Goal: Information Seeking & Learning: Learn about a topic

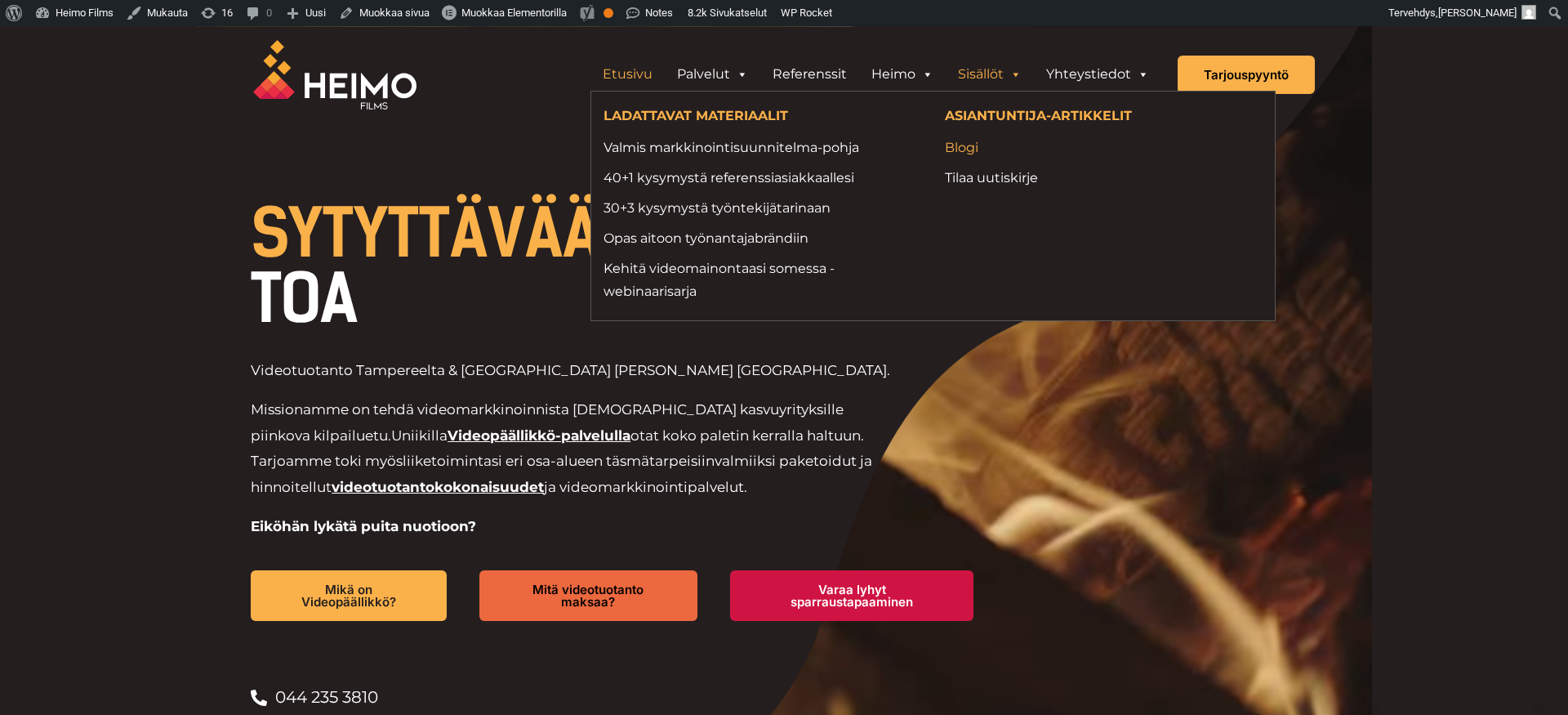
click at [960, 148] on link "Blogi" at bounding box center [1103, 147] width 317 height 22
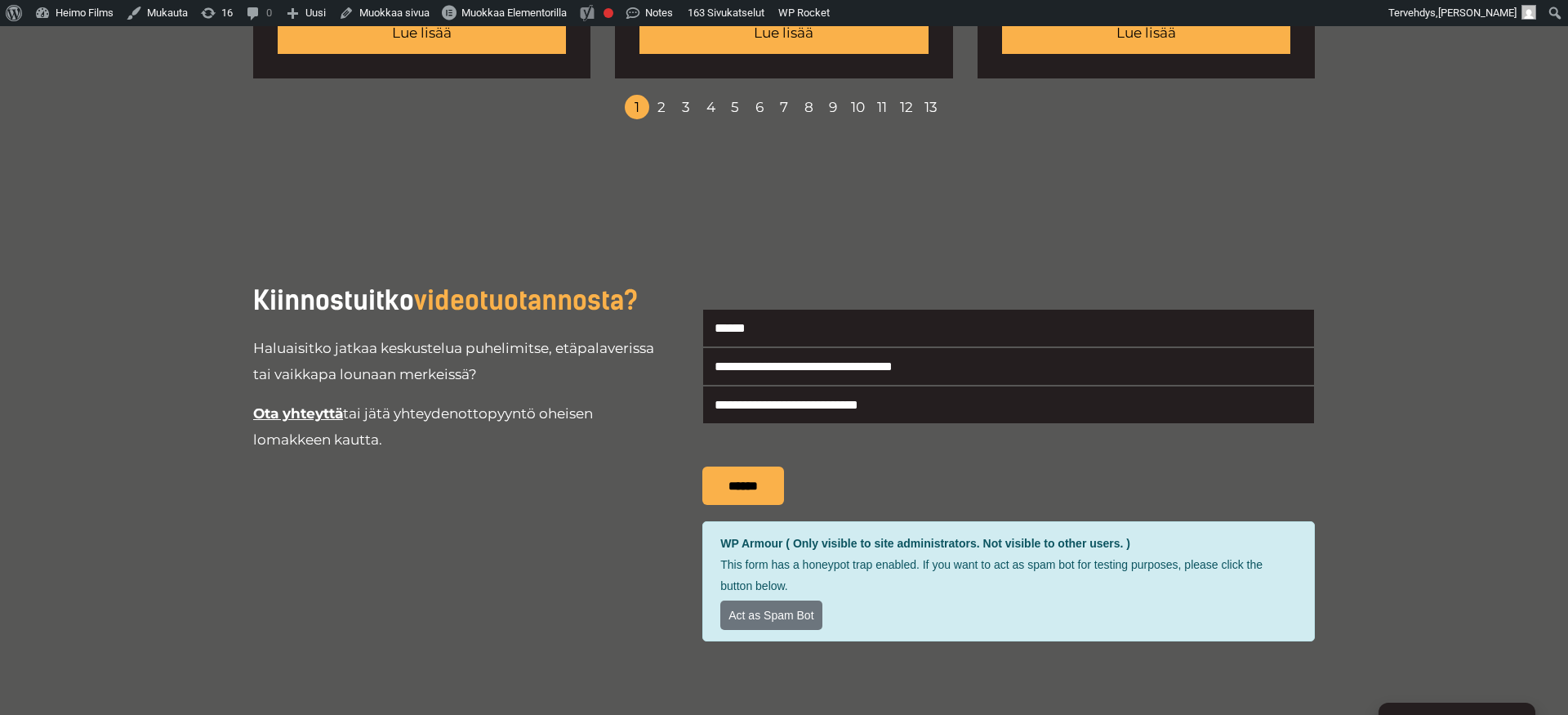
scroll to position [2300, 0]
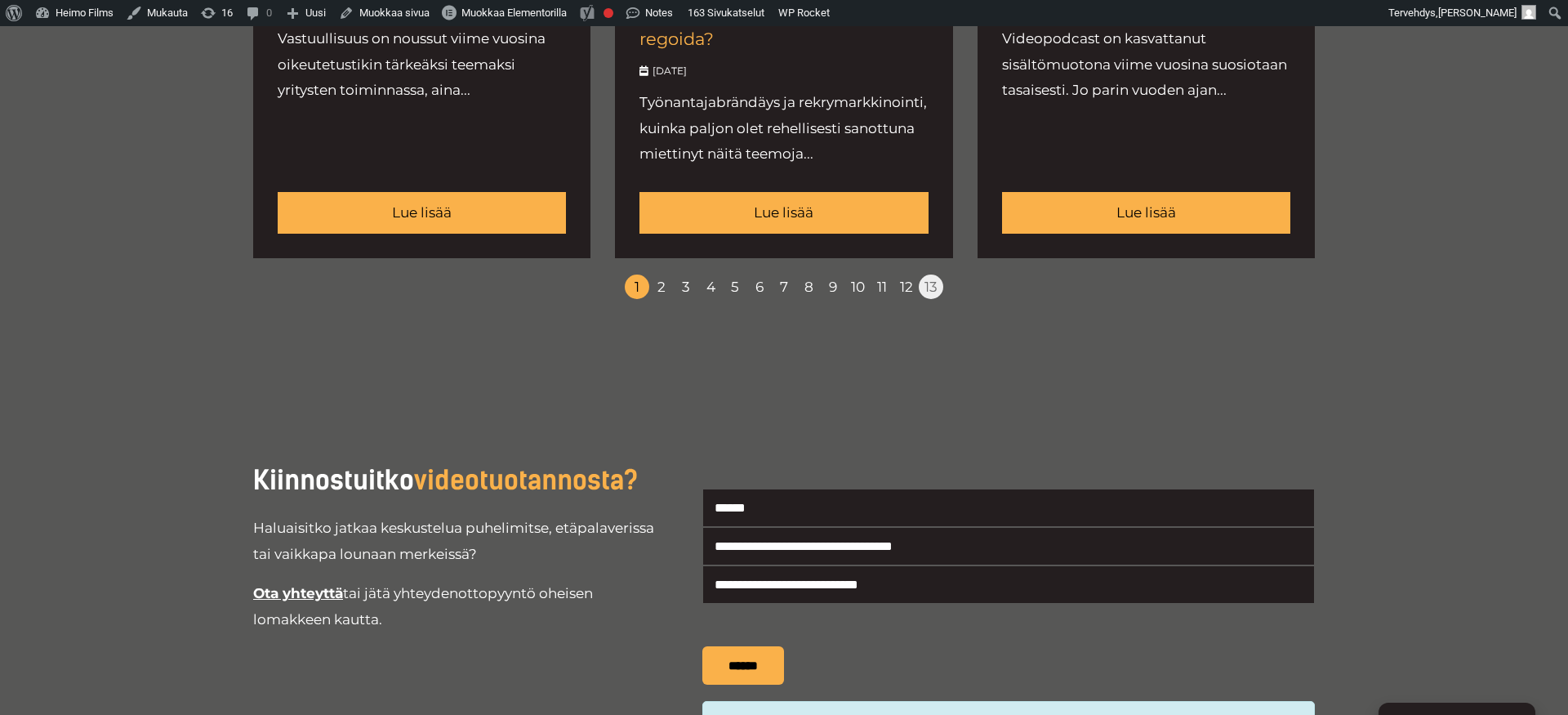
click at [927, 299] on link "13" at bounding box center [932, 287] width 25 height 25
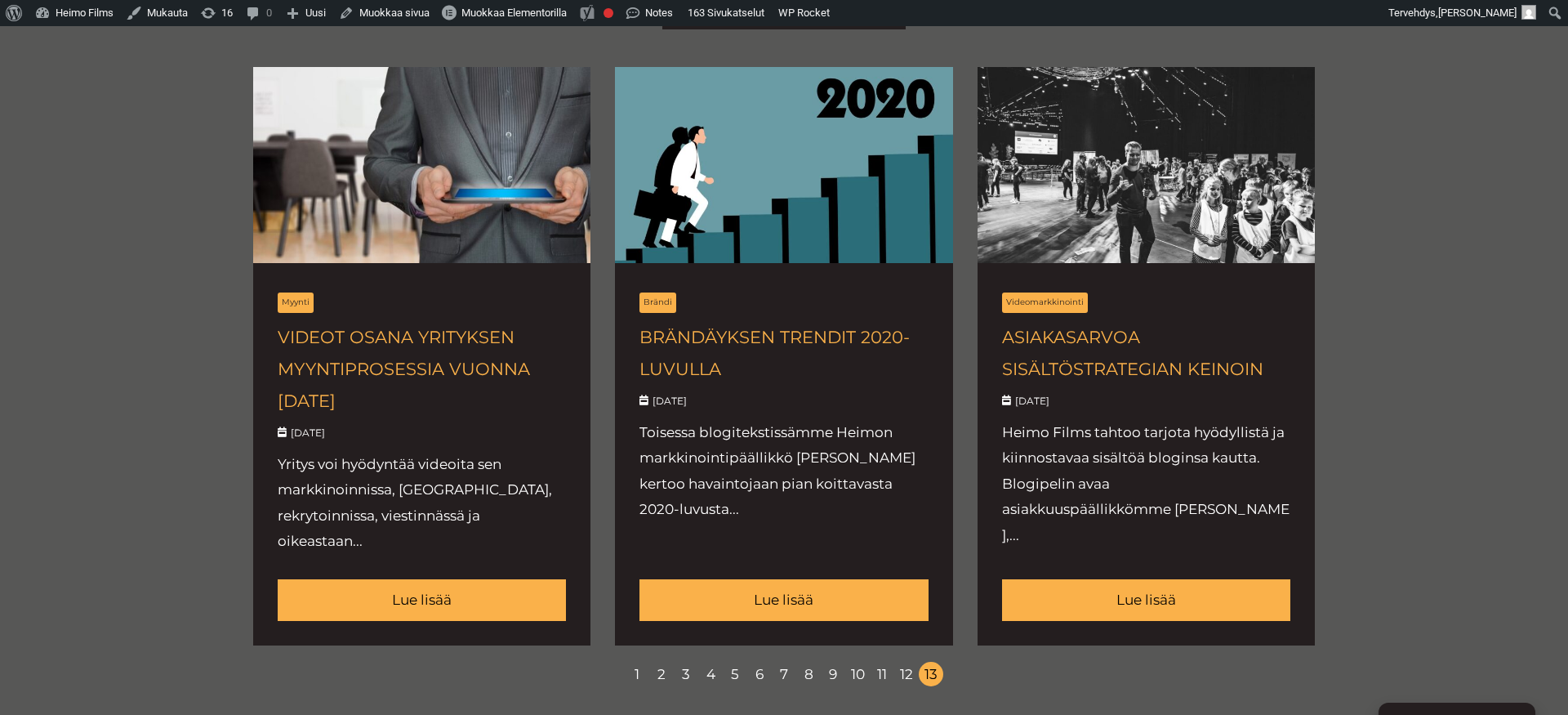
scroll to position [718, 0]
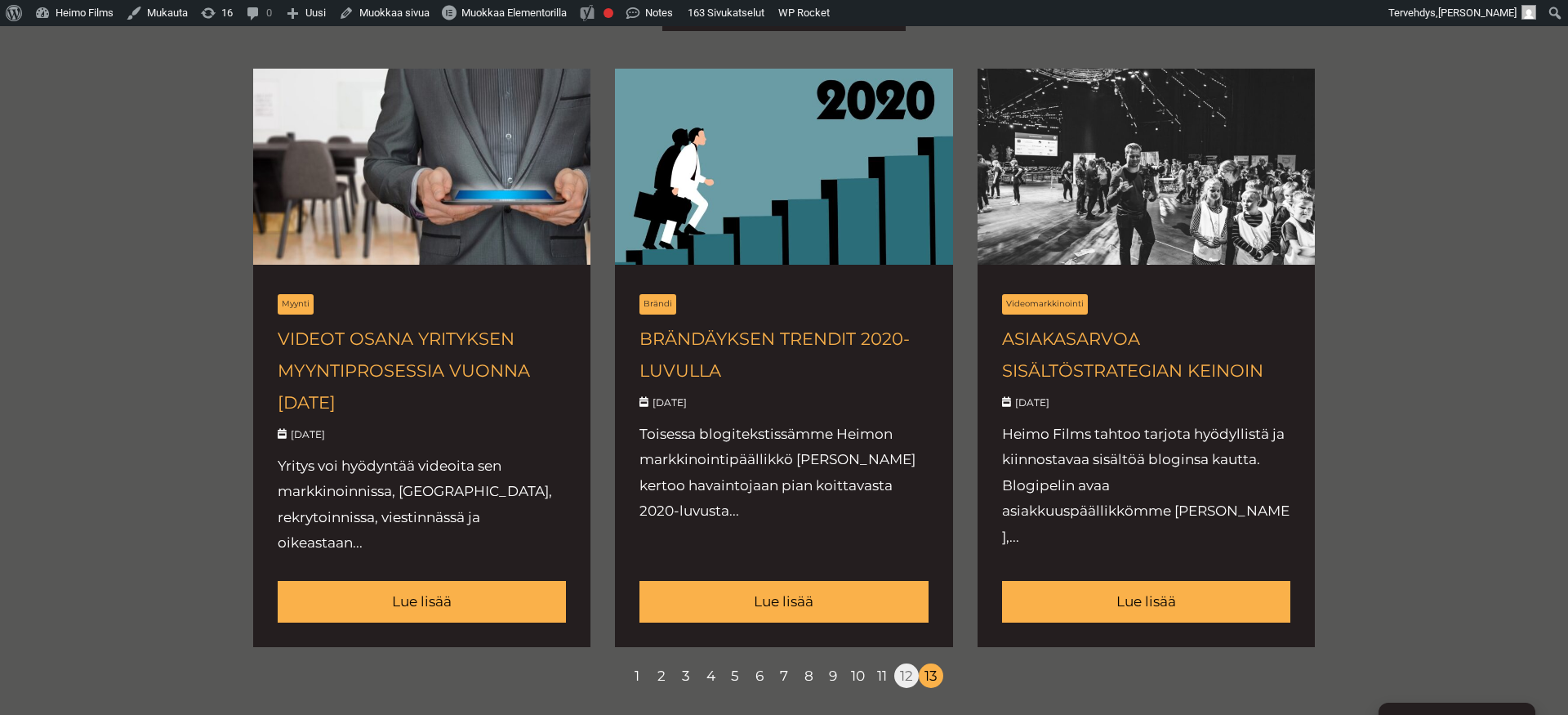
click at [904, 682] on link "12" at bounding box center [907, 676] width 25 height 25
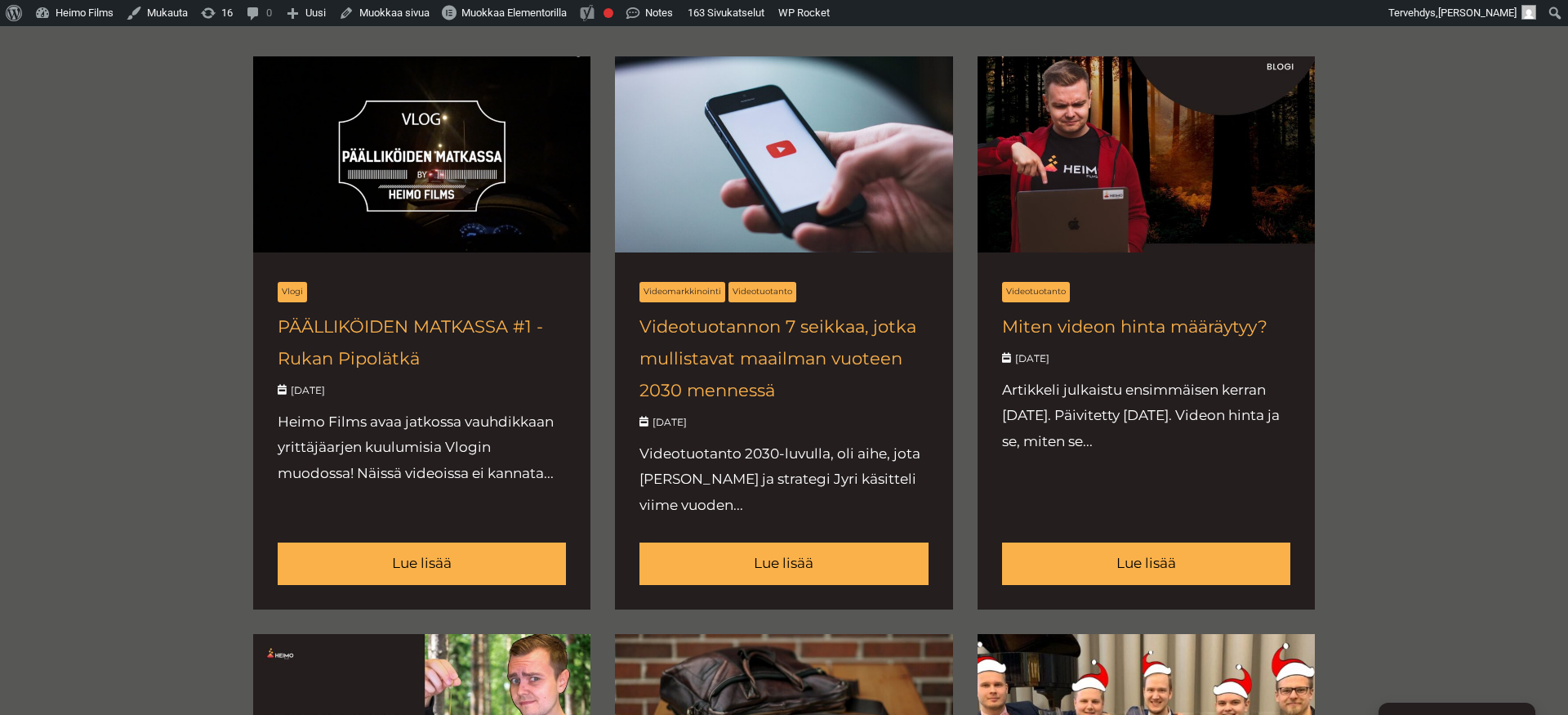
scroll to position [734, 0]
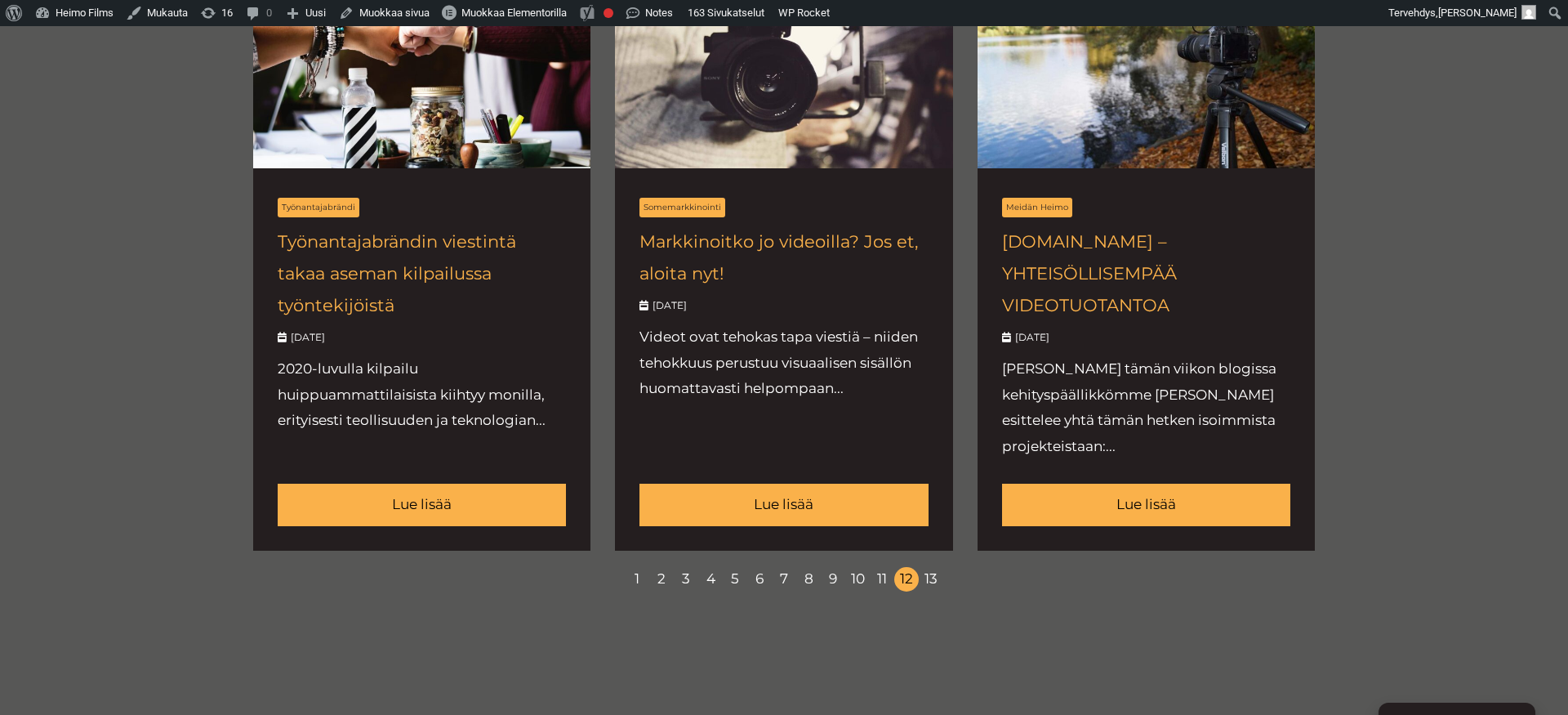
scroll to position [1972, 0]
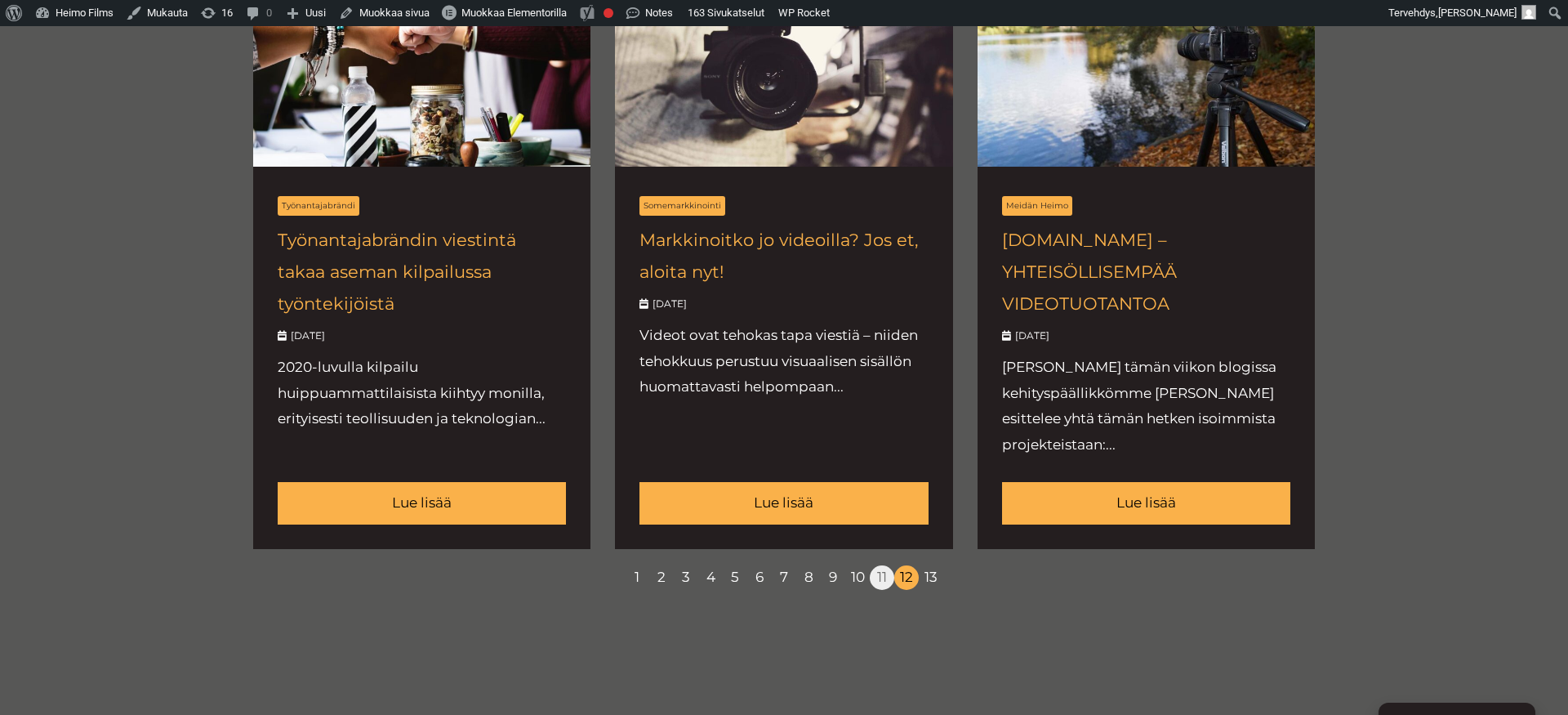
click at [882, 587] on link "11" at bounding box center [882, 578] width 25 height 25
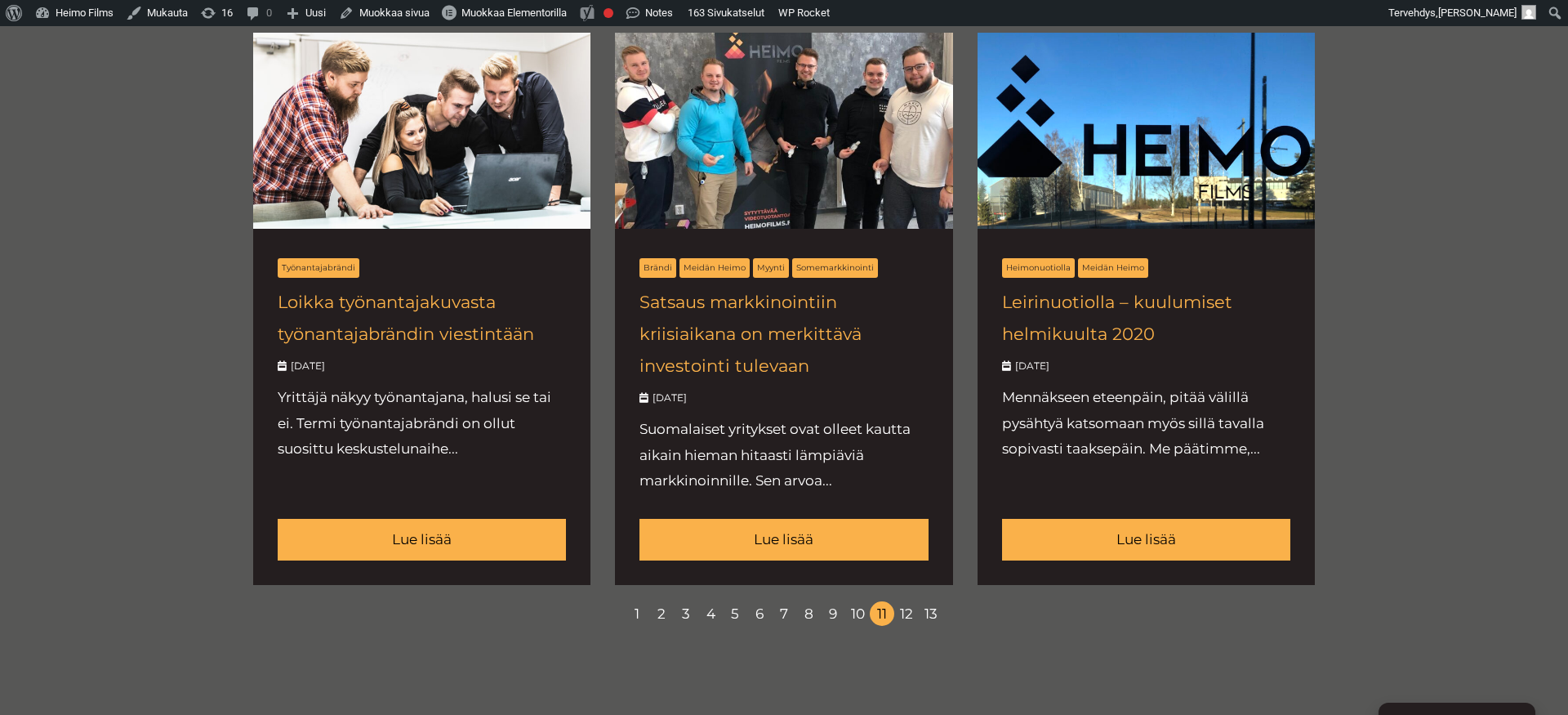
scroll to position [1879, 0]
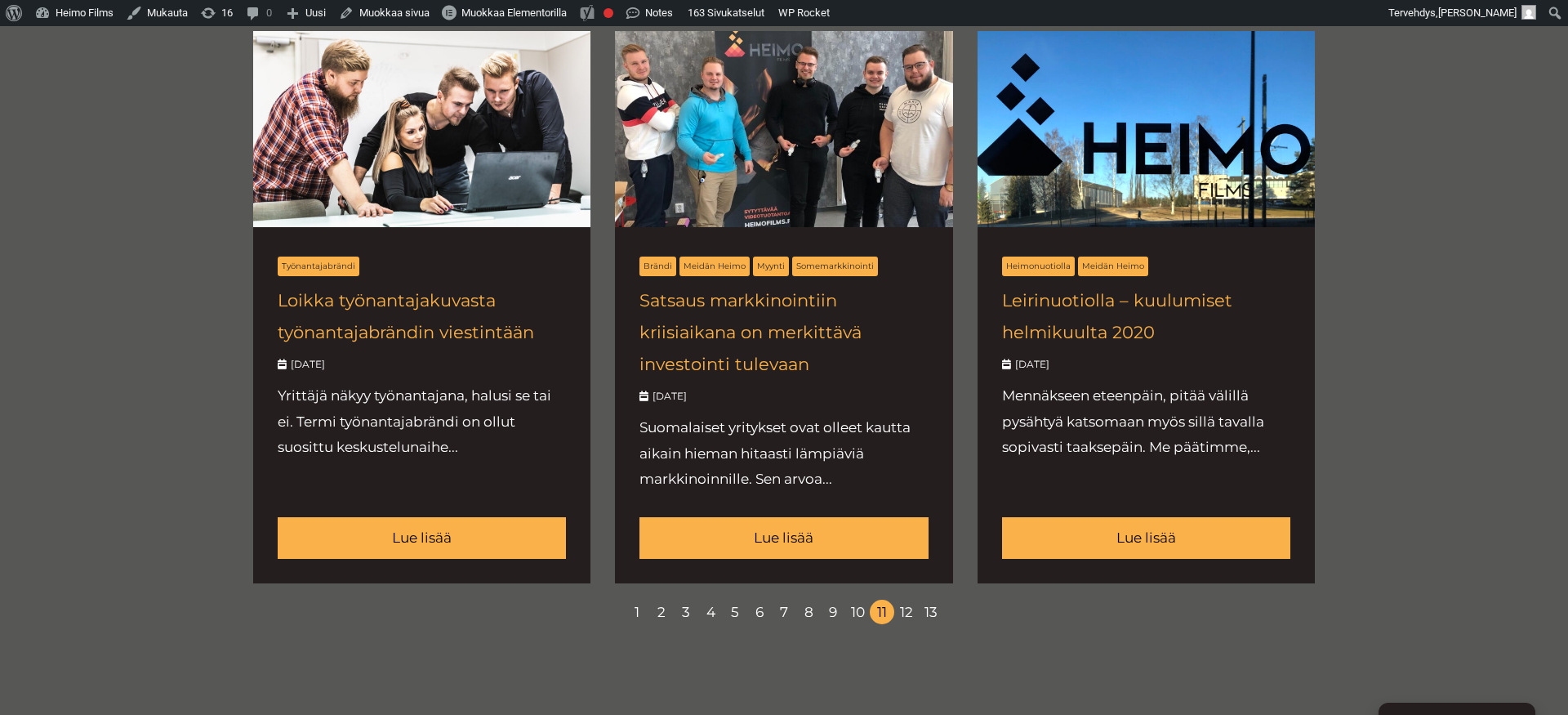
click at [859, 616] on link "10" at bounding box center [857, 612] width 25 height 25
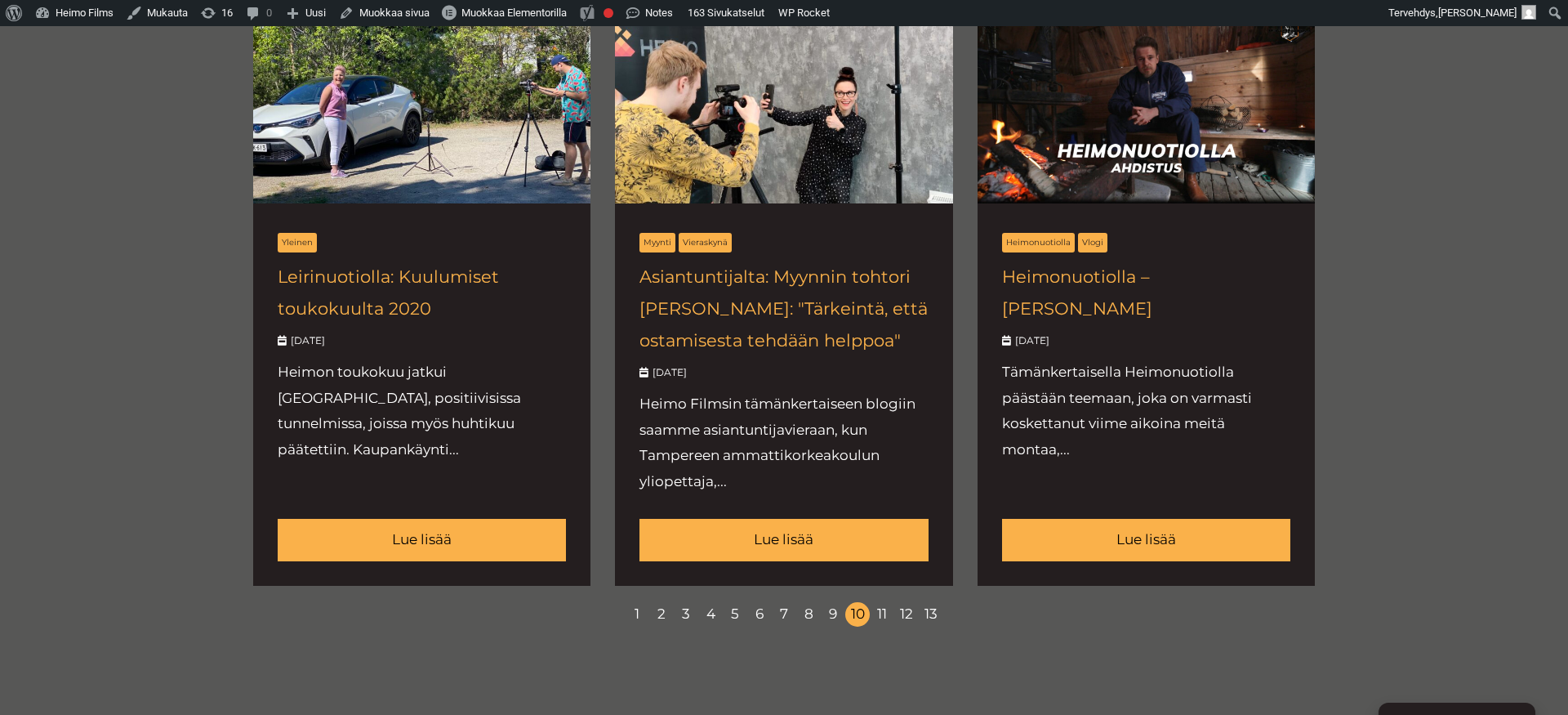
scroll to position [1970, 0]
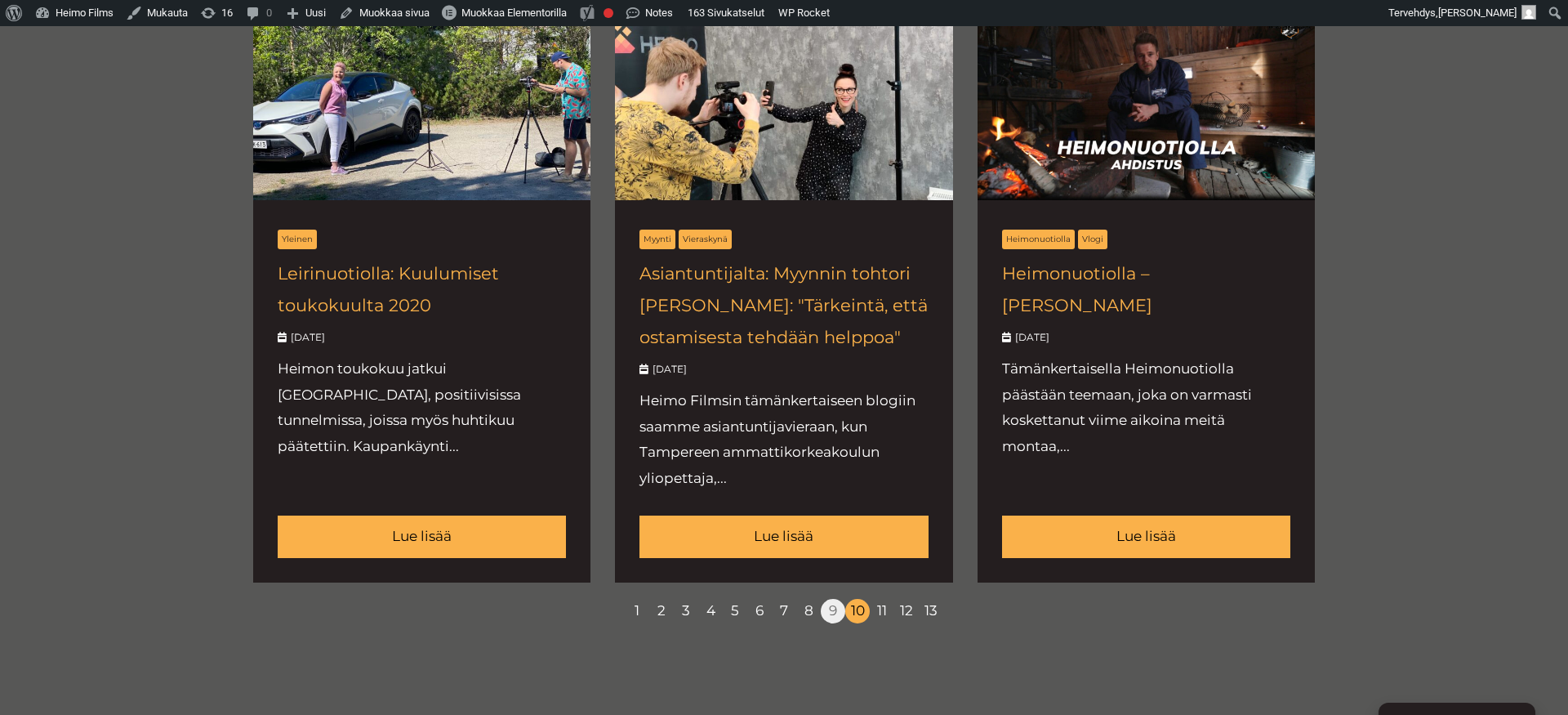
click at [829, 599] on link "9" at bounding box center [833, 611] width 25 height 25
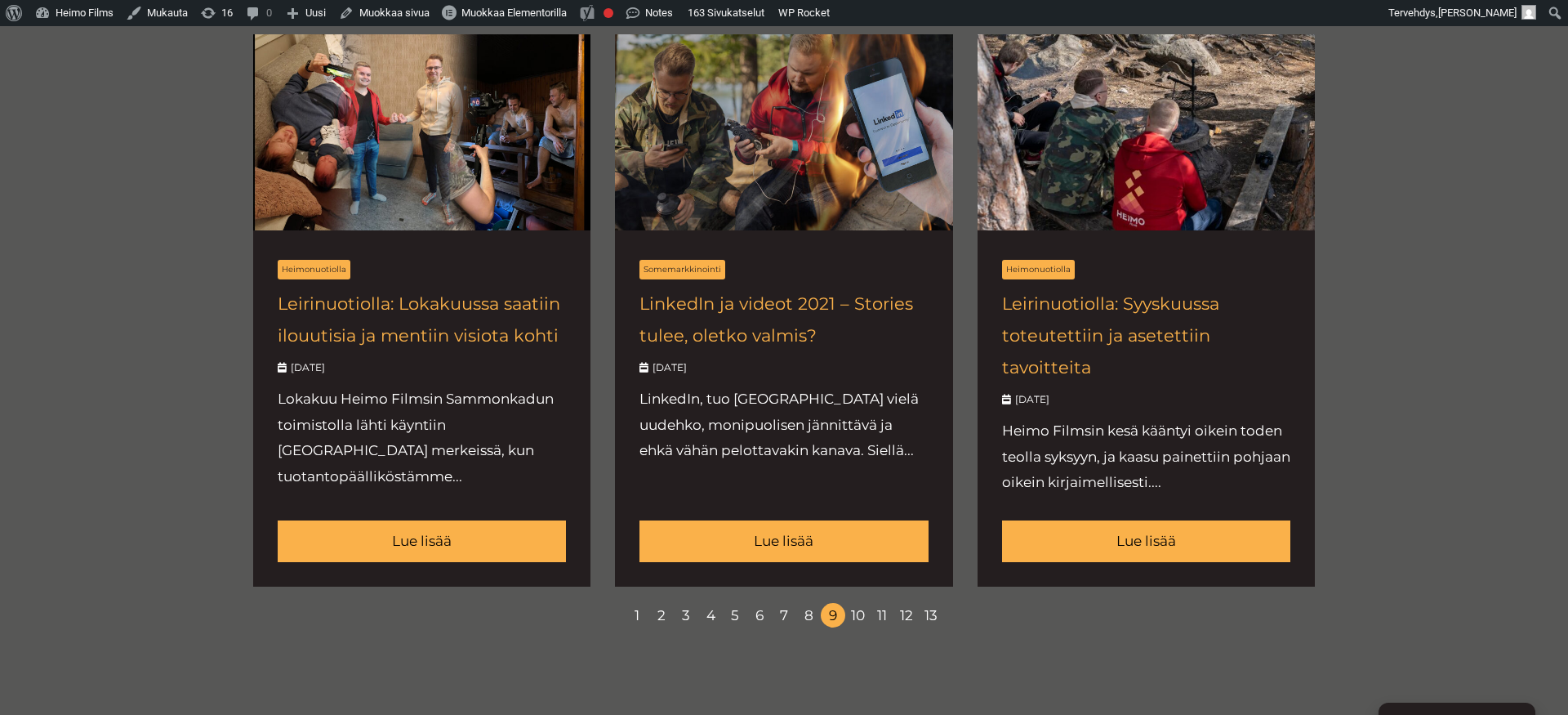
scroll to position [1908, 0]
click at [807, 619] on link "8" at bounding box center [809, 614] width 25 height 25
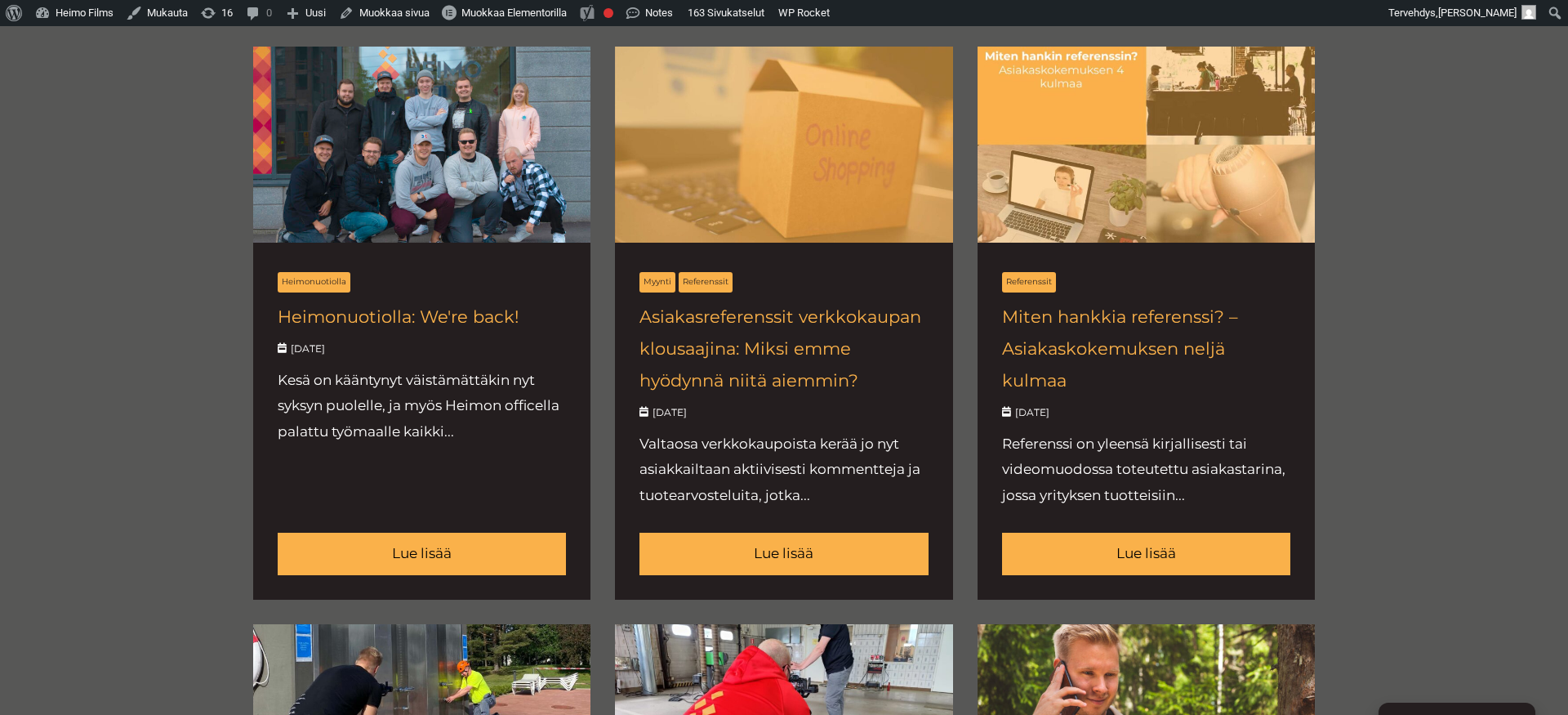
scroll to position [741, 0]
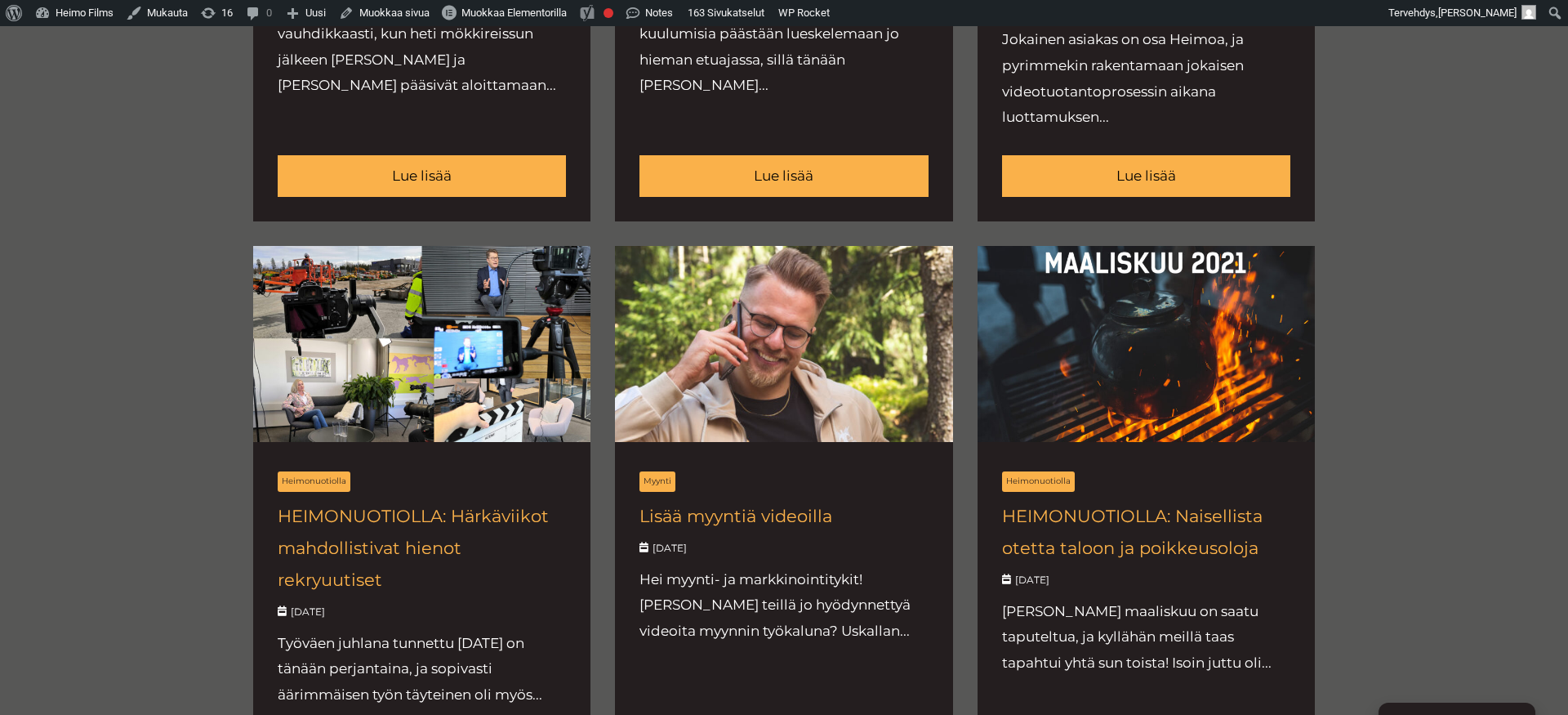
scroll to position [1950, 0]
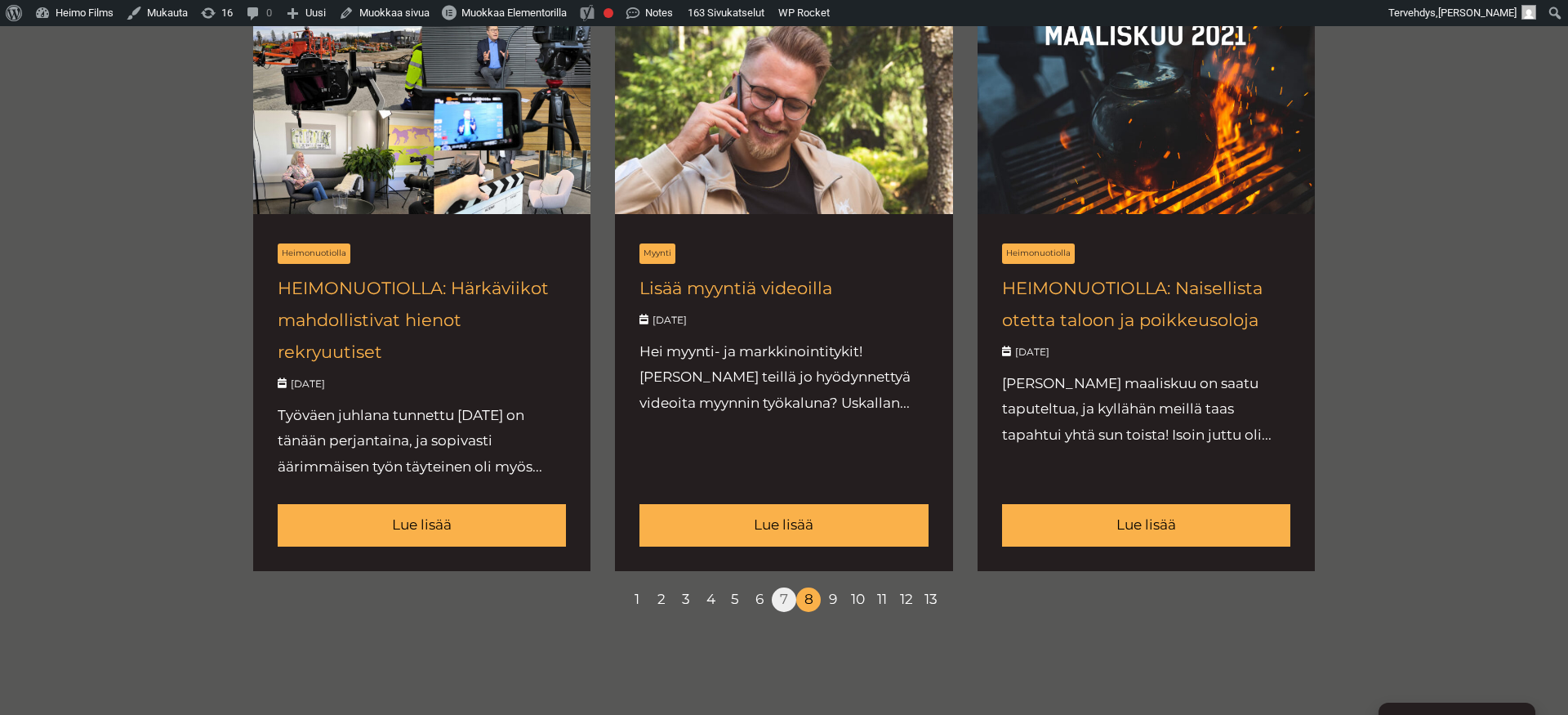
click at [782, 608] on link "7" at bounding box center [784, 600] width 25 height 25
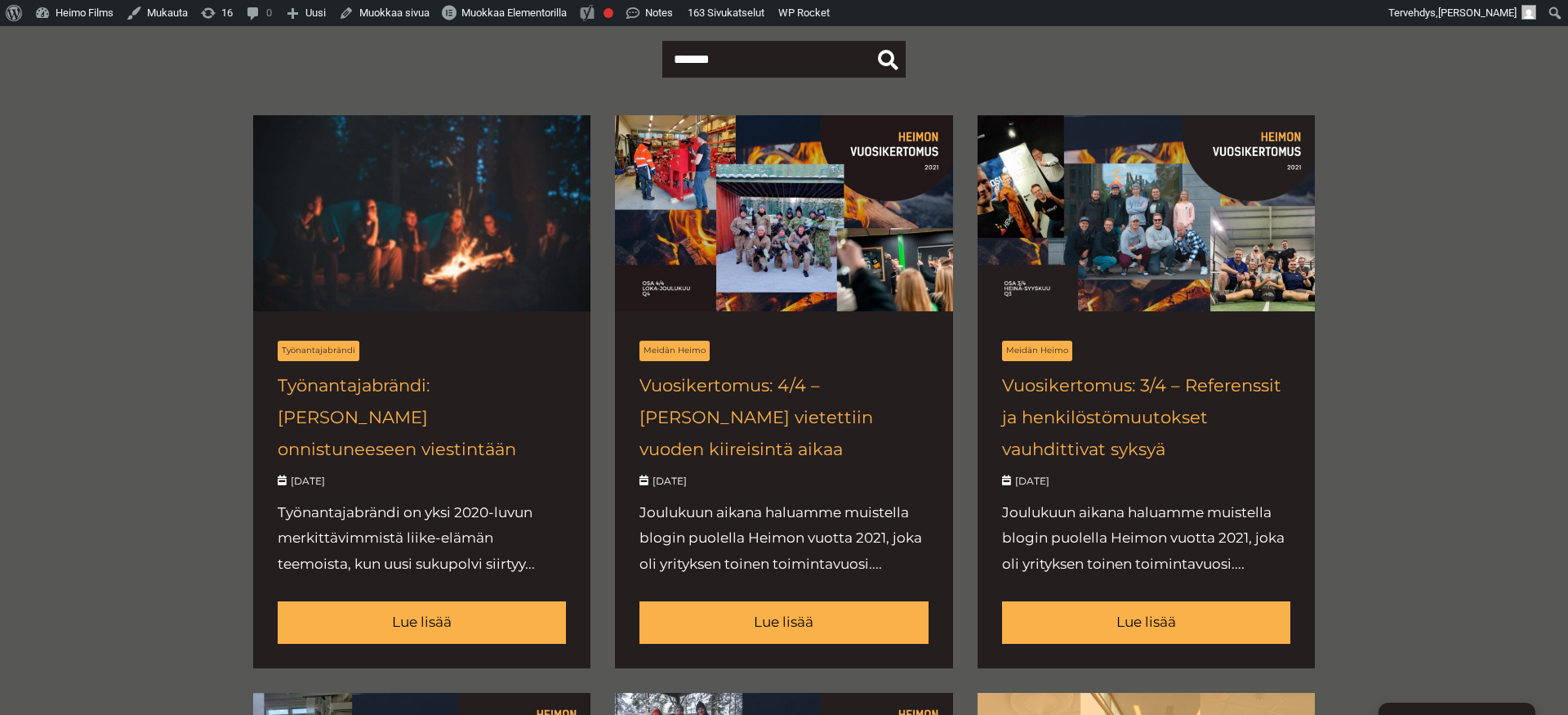
scroll to position [666, 0]
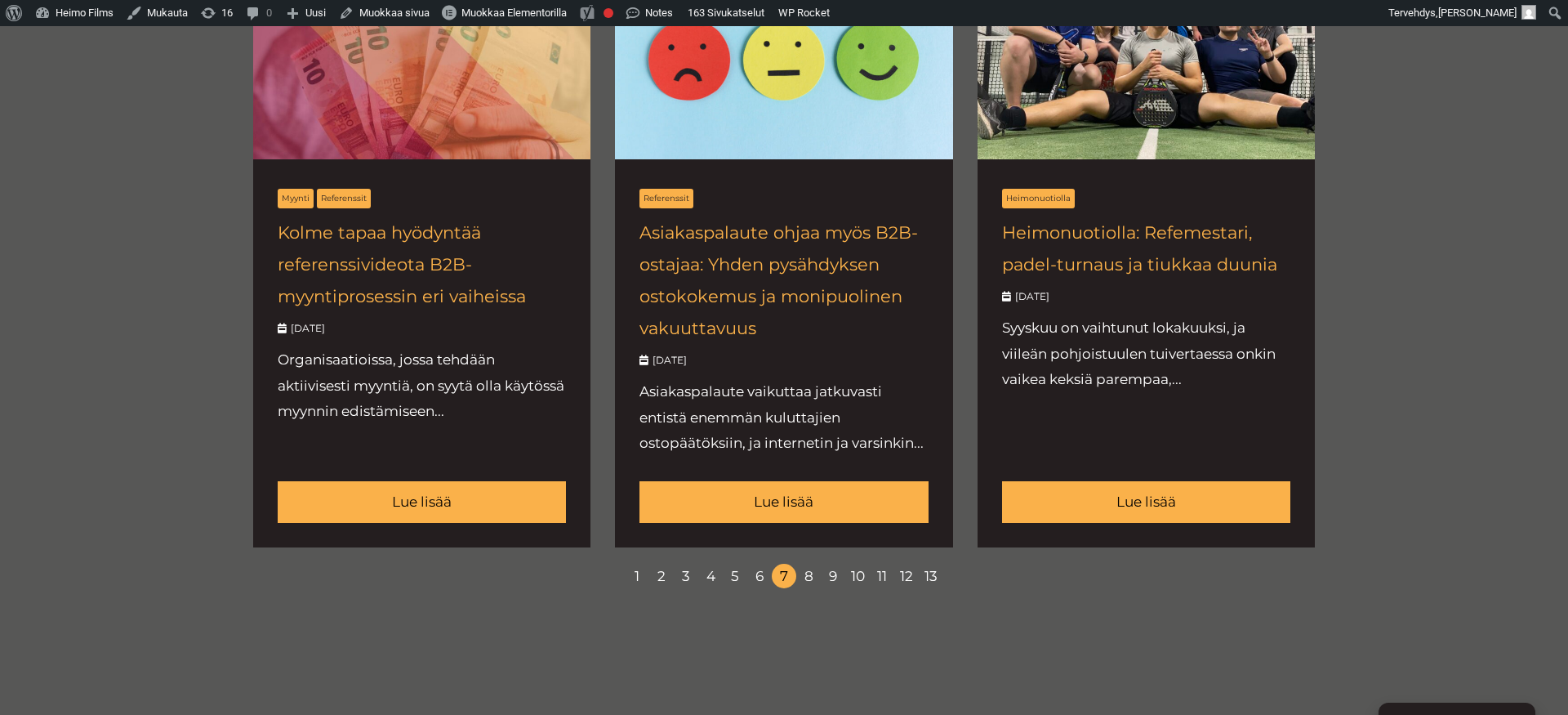
scroll to position [1983, 0]
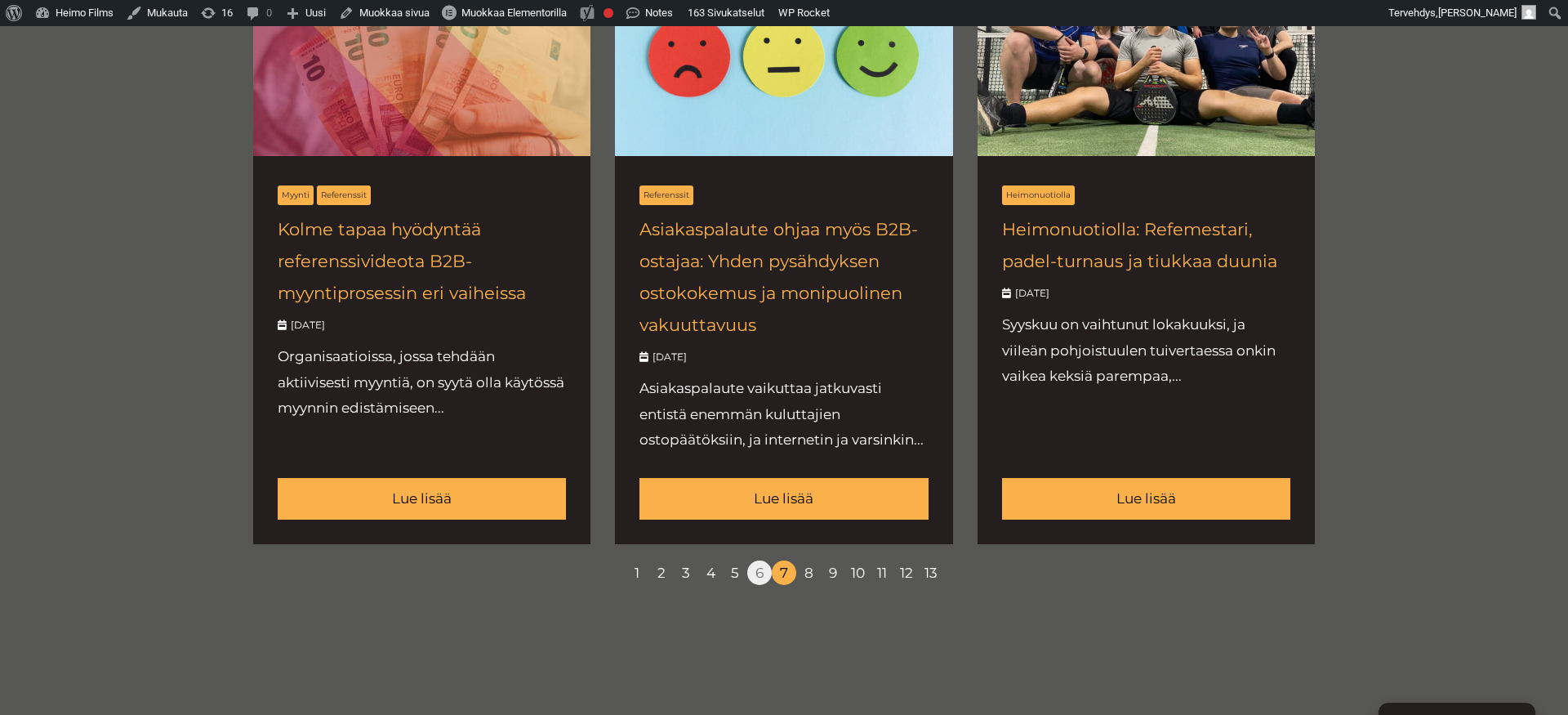
click at [756, 578] on link "6" at bounding box center [760, 573] width 25 height 25
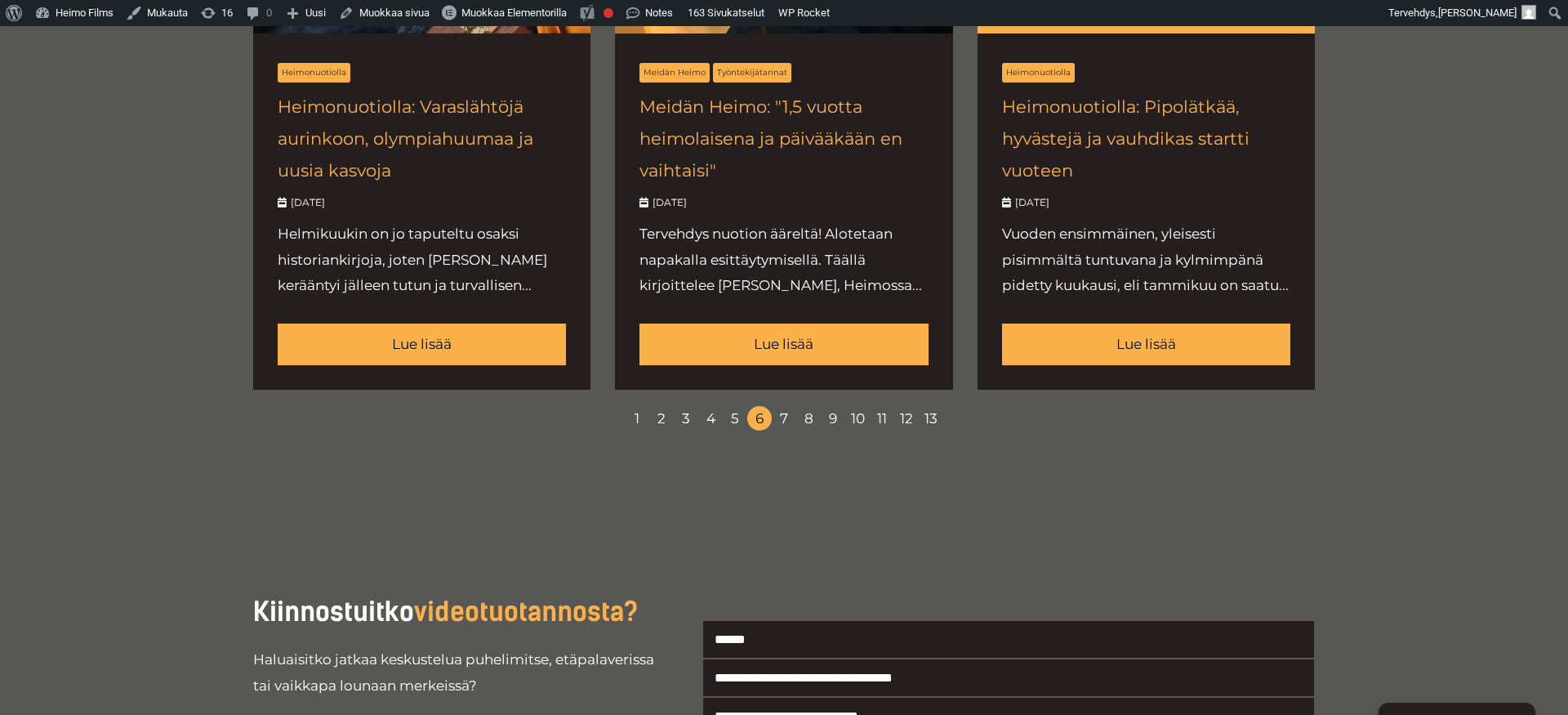
scroll to position [2105, 0]
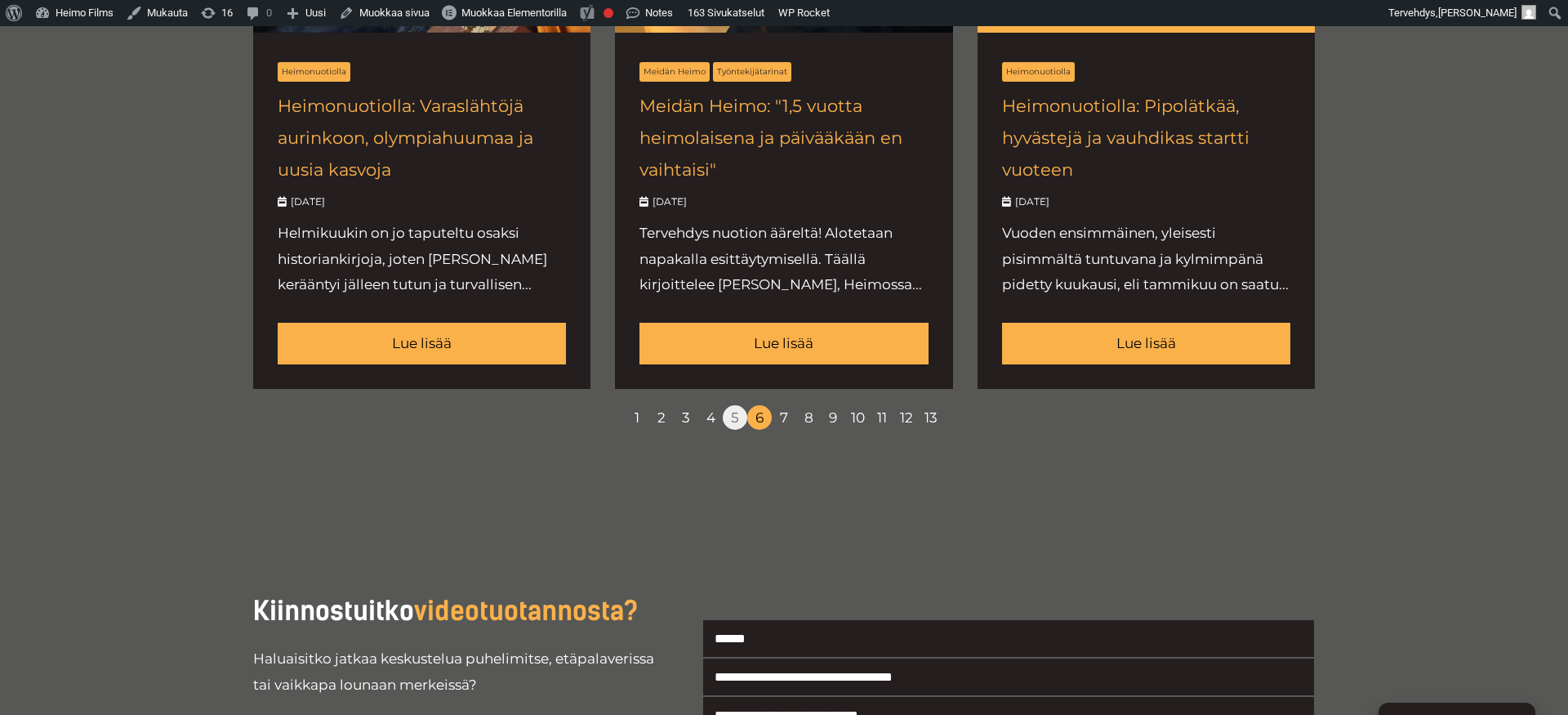
click at [731, 424] on link "5" at bounding box center [735, 417] width 25 height 25
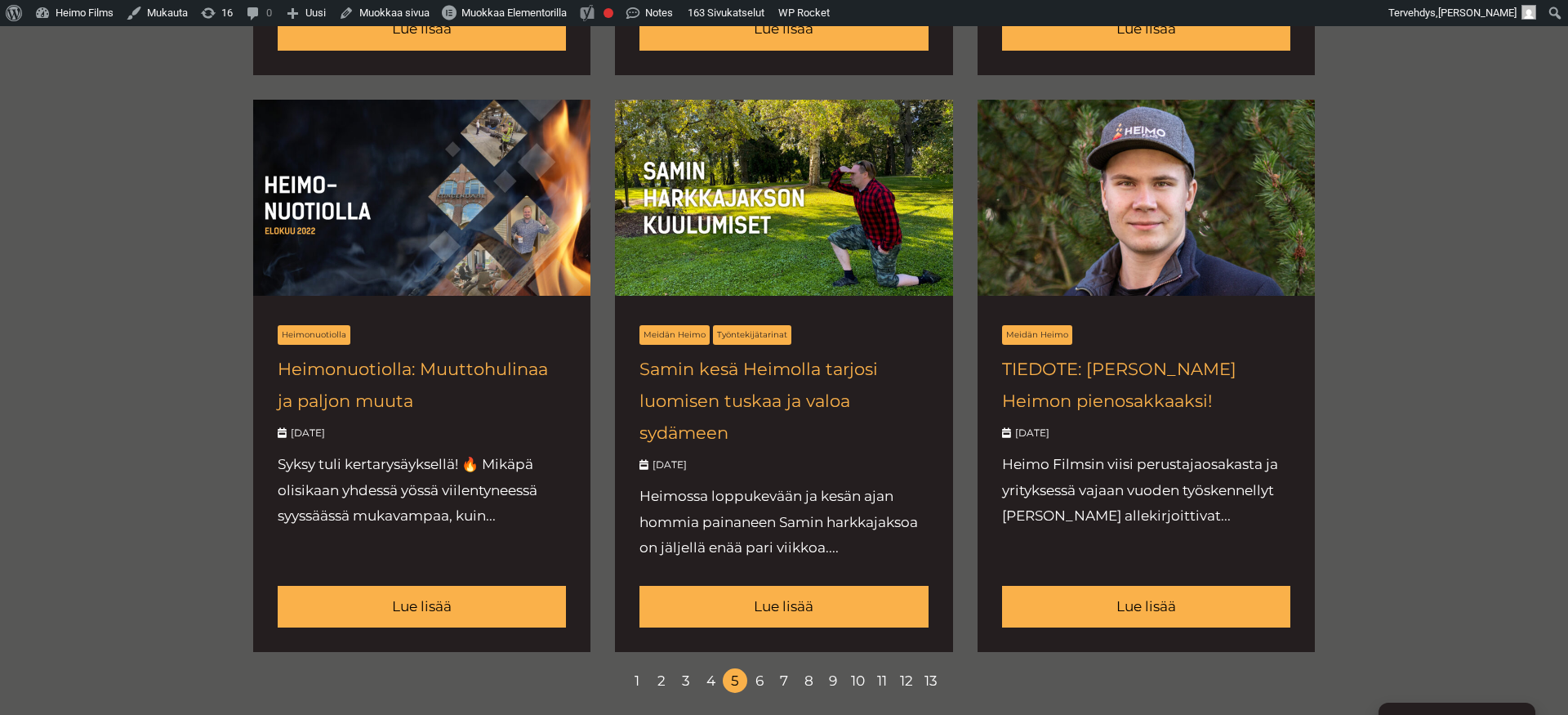
scroll to position [1993, 0]
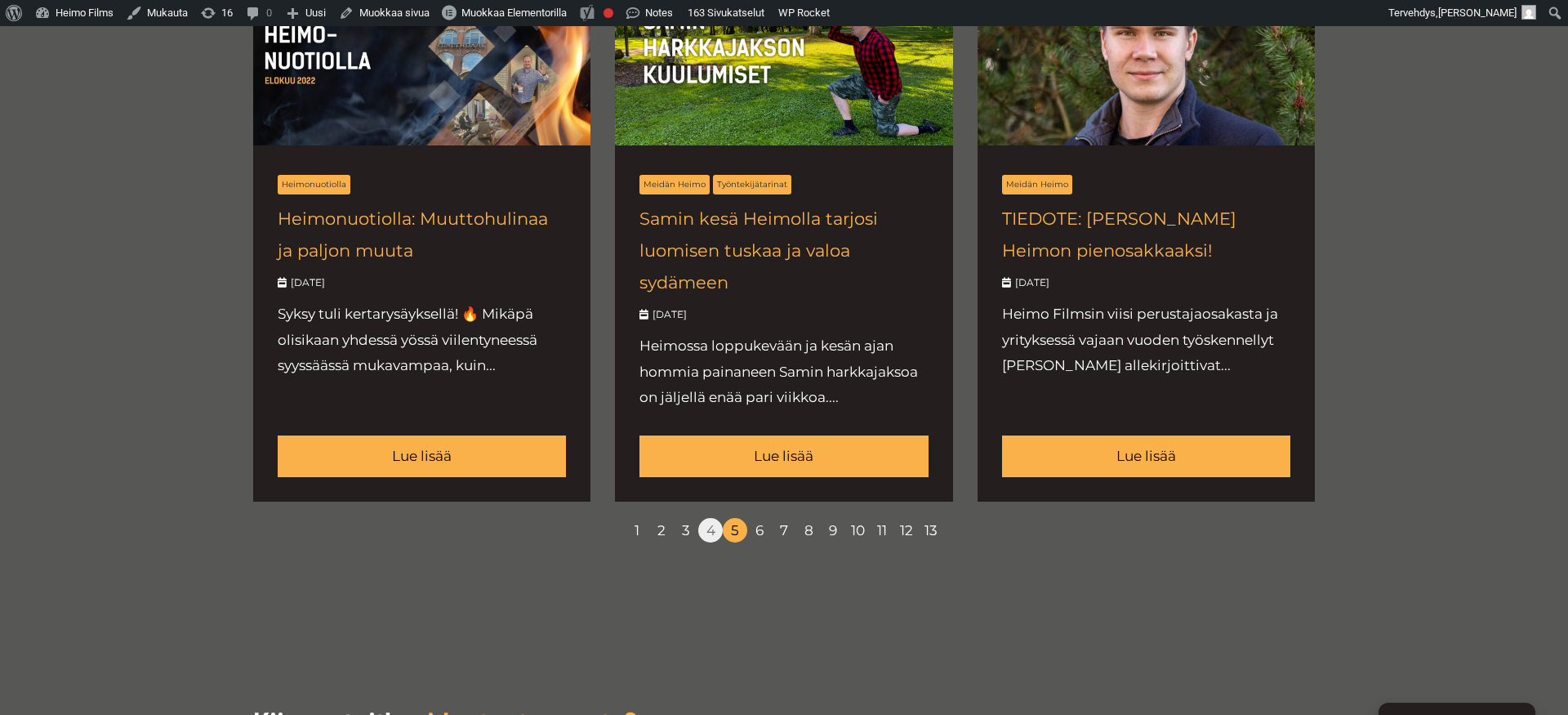
click at [711, 534] on link "4" at bounding box center [711, 530] width 25 height 25
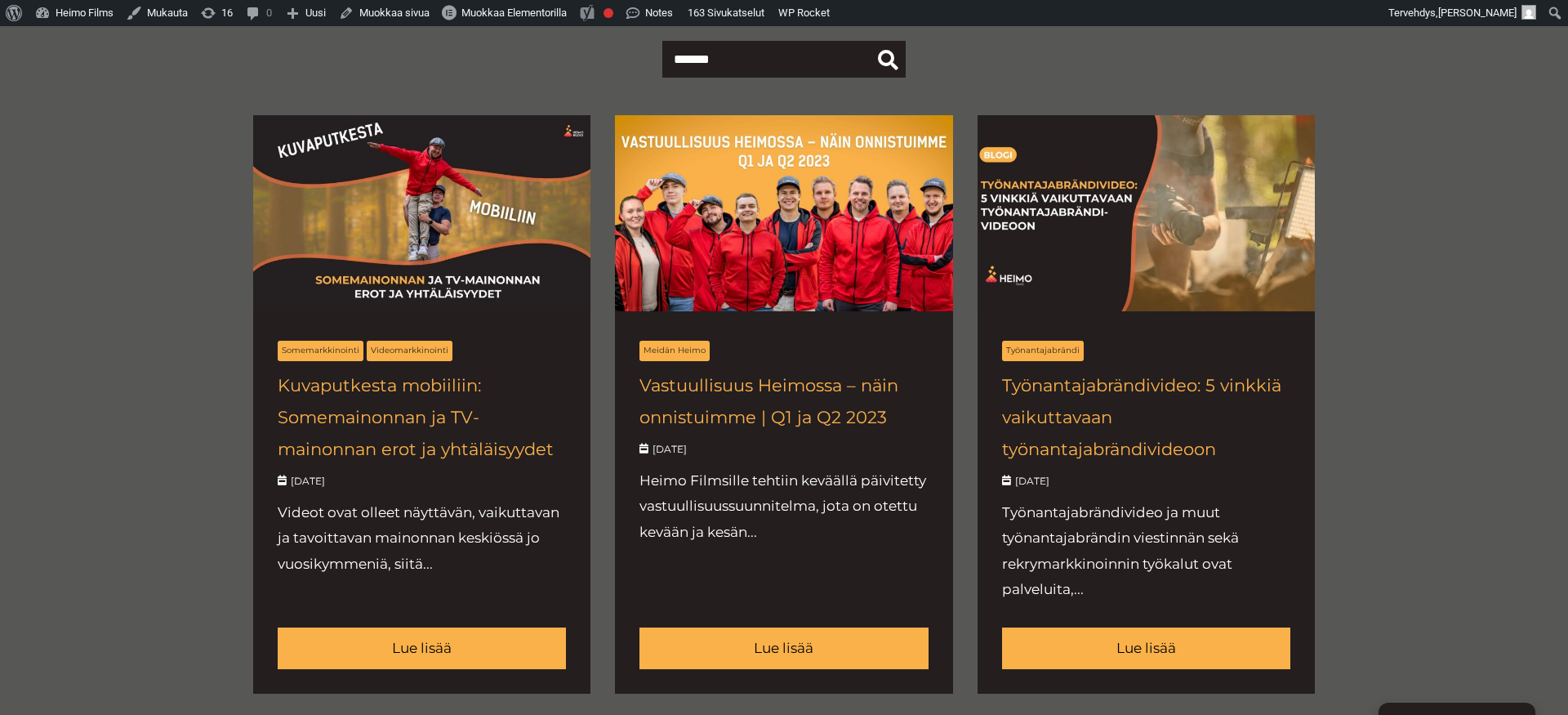
scroll to position [666, 0]
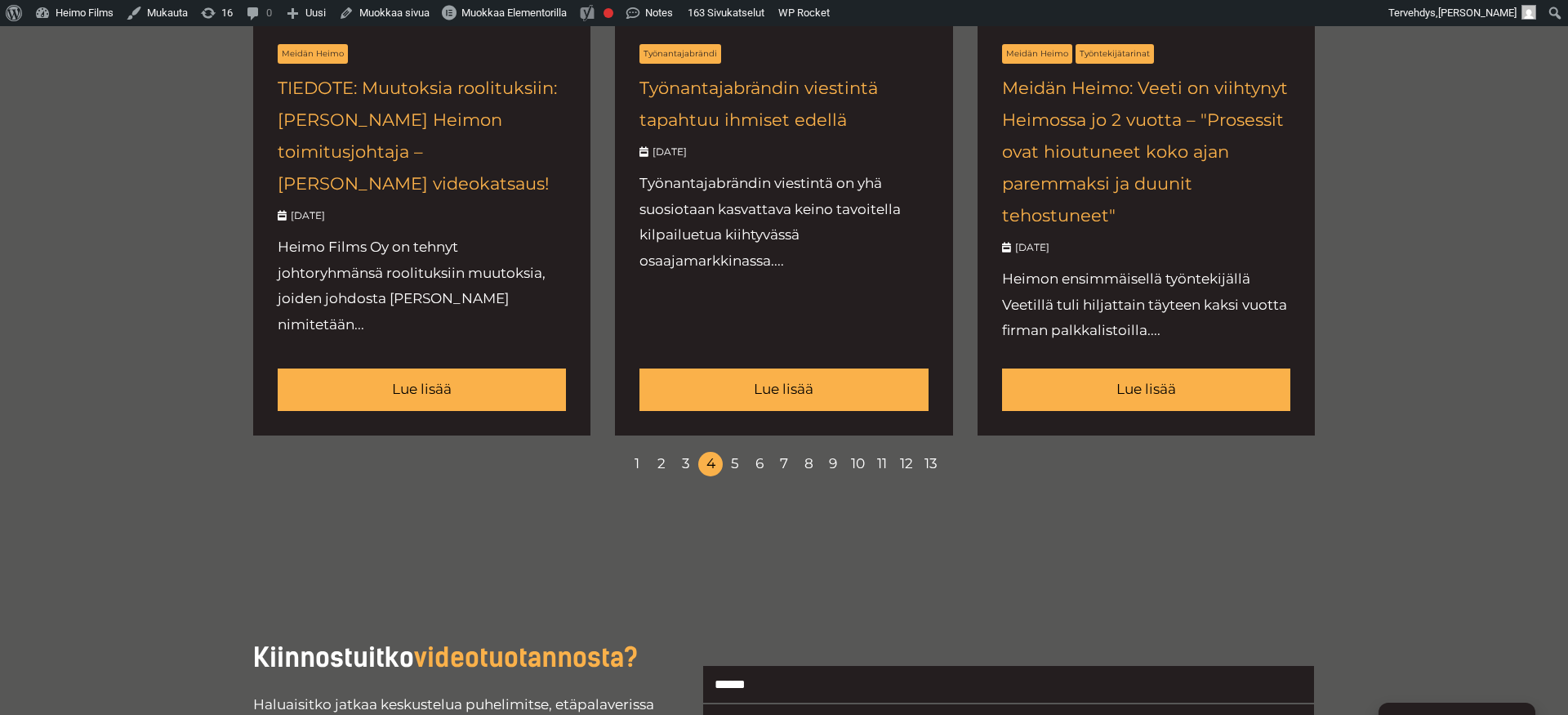
scroll to position [2374, 0]
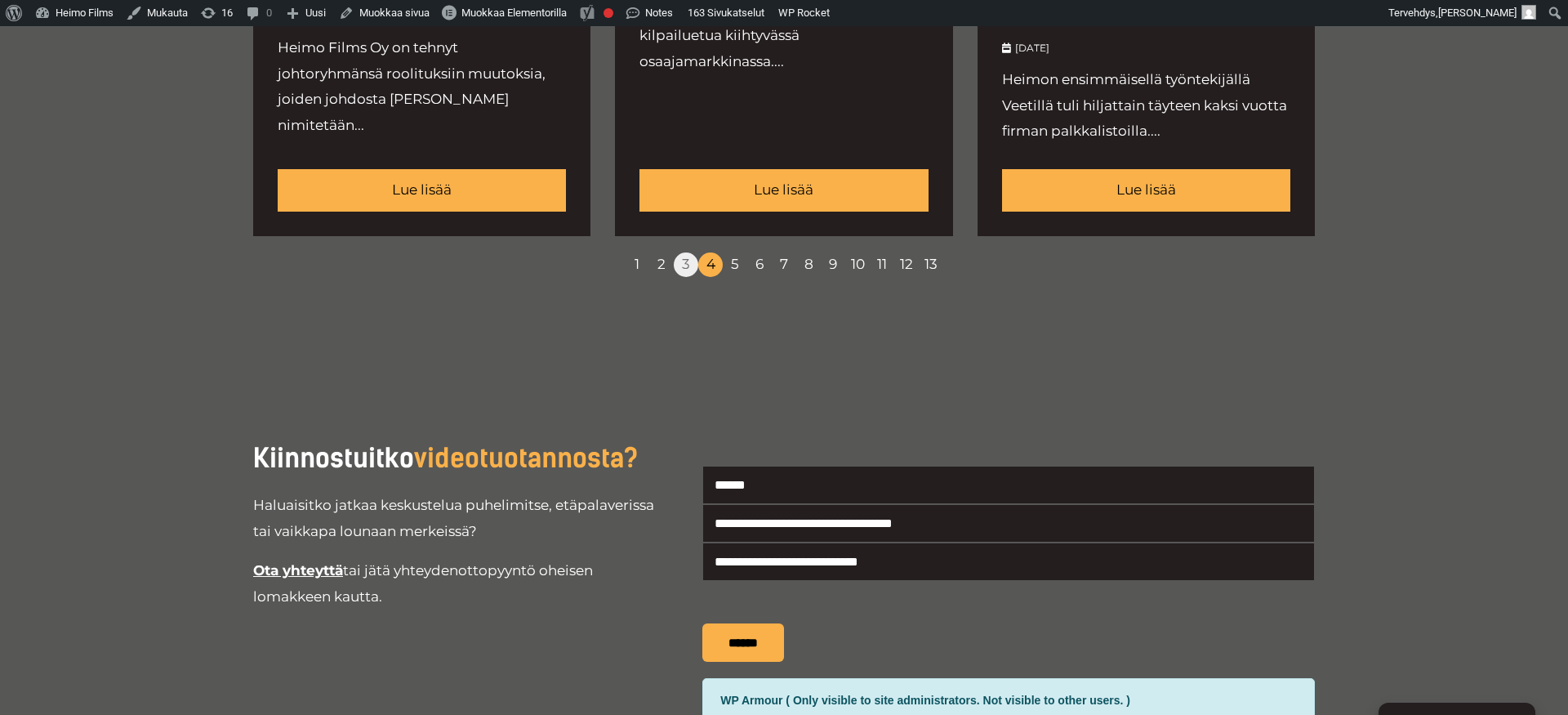
click at [681, 252] on link "3" at bounding box center [686, 265] width 25 height 25
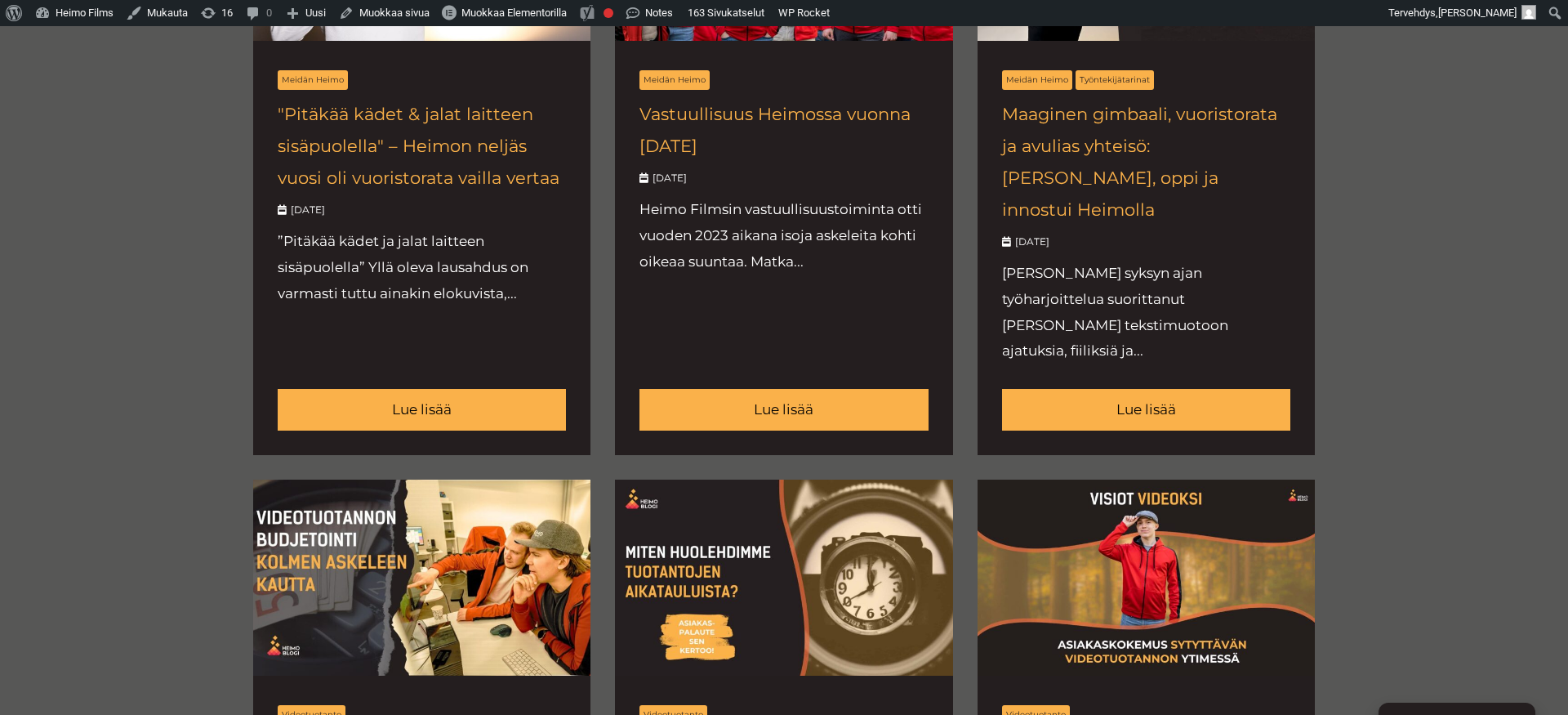
scroll to position [1913, 0]
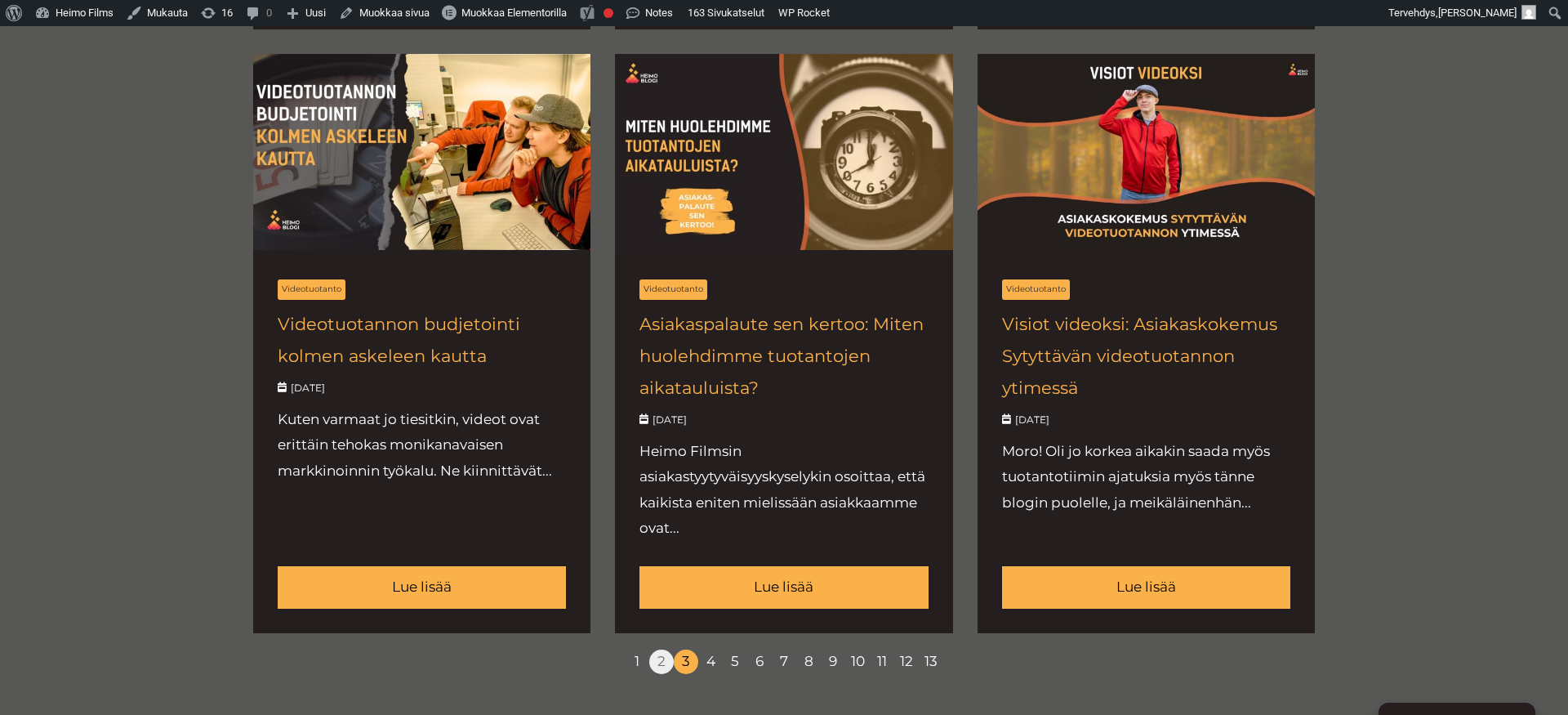
click at [660, 650] on link "2" at bounding box center [662, 662] width 25 height 25
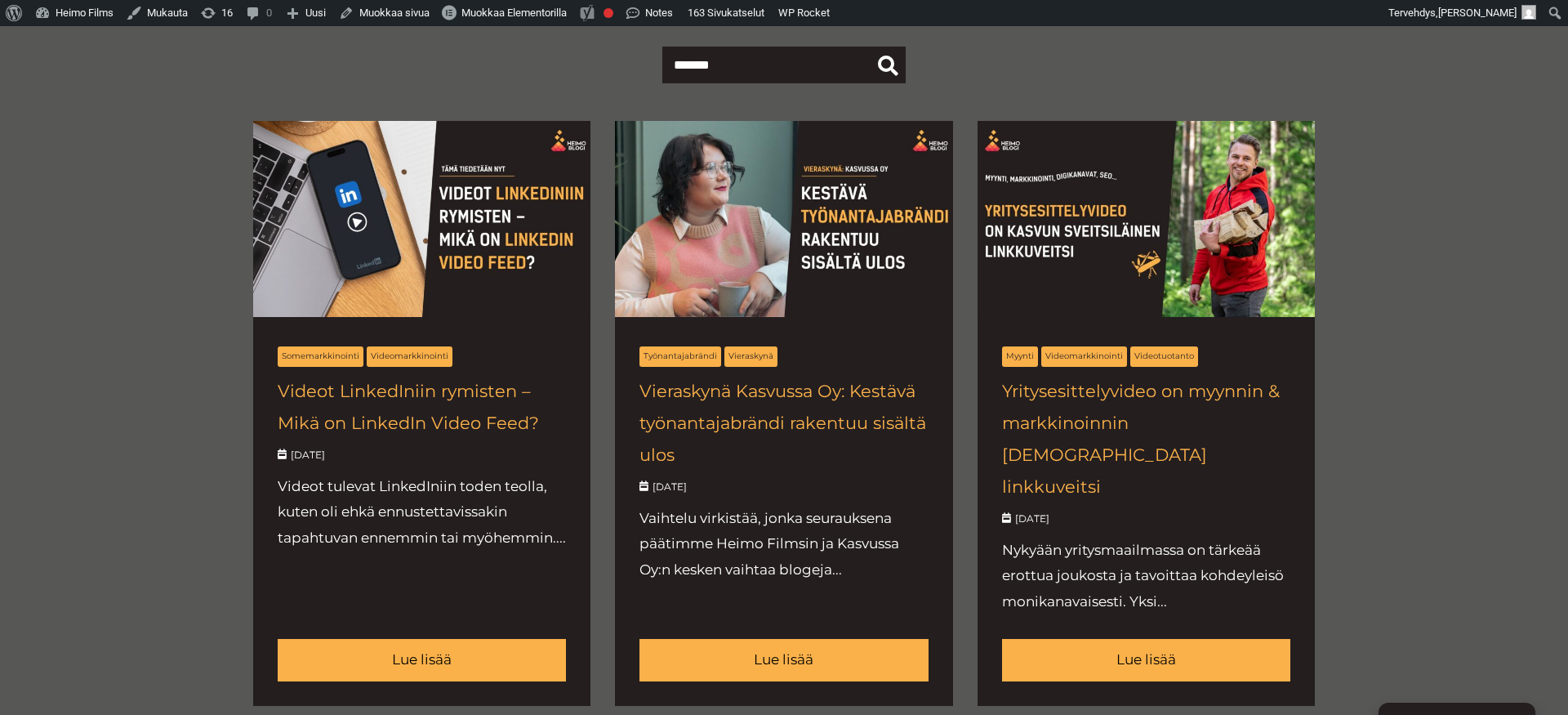
scroll to position [0, 0]
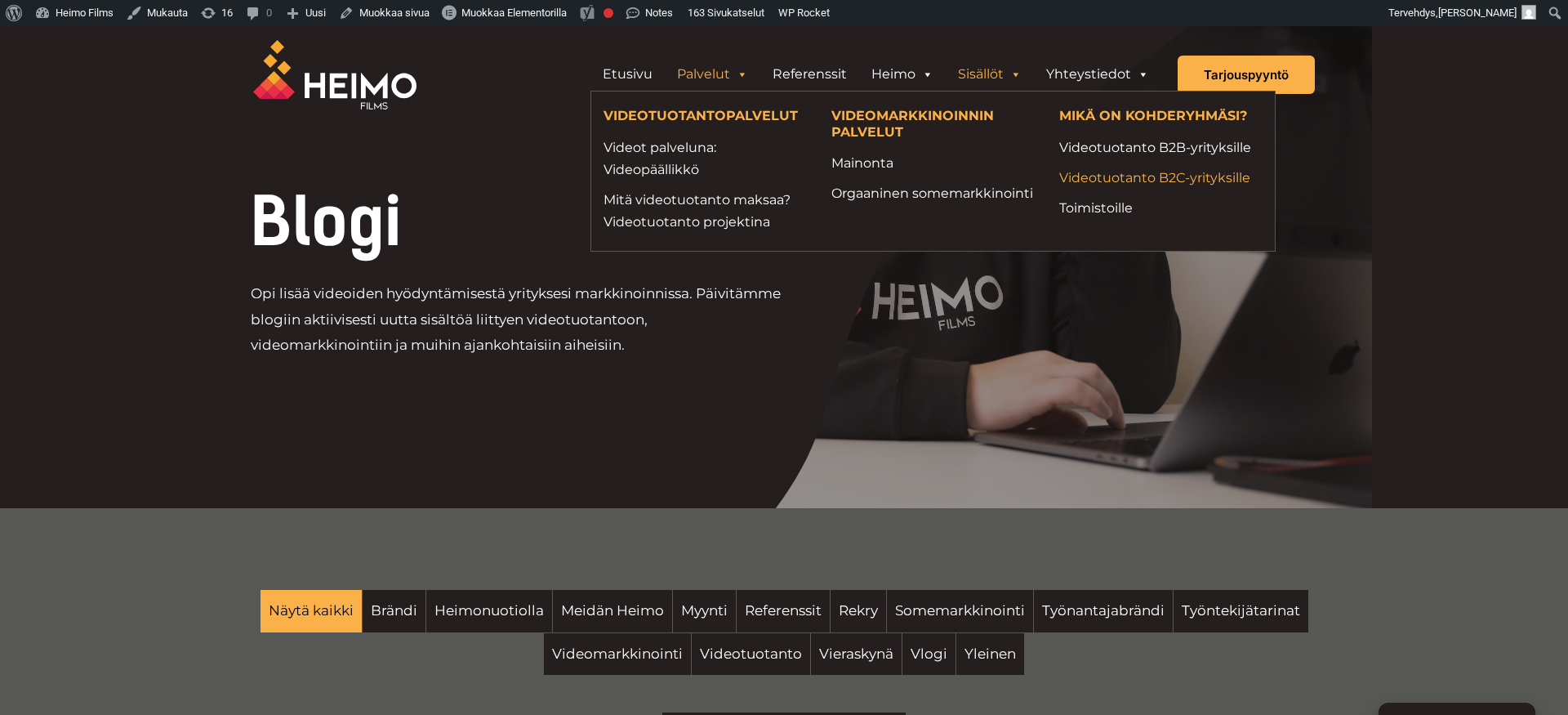
click at [1174, 181] on link "Videotuotanto B2C-yrityksille" at bounding box center [1161, 177] width 204 height 22
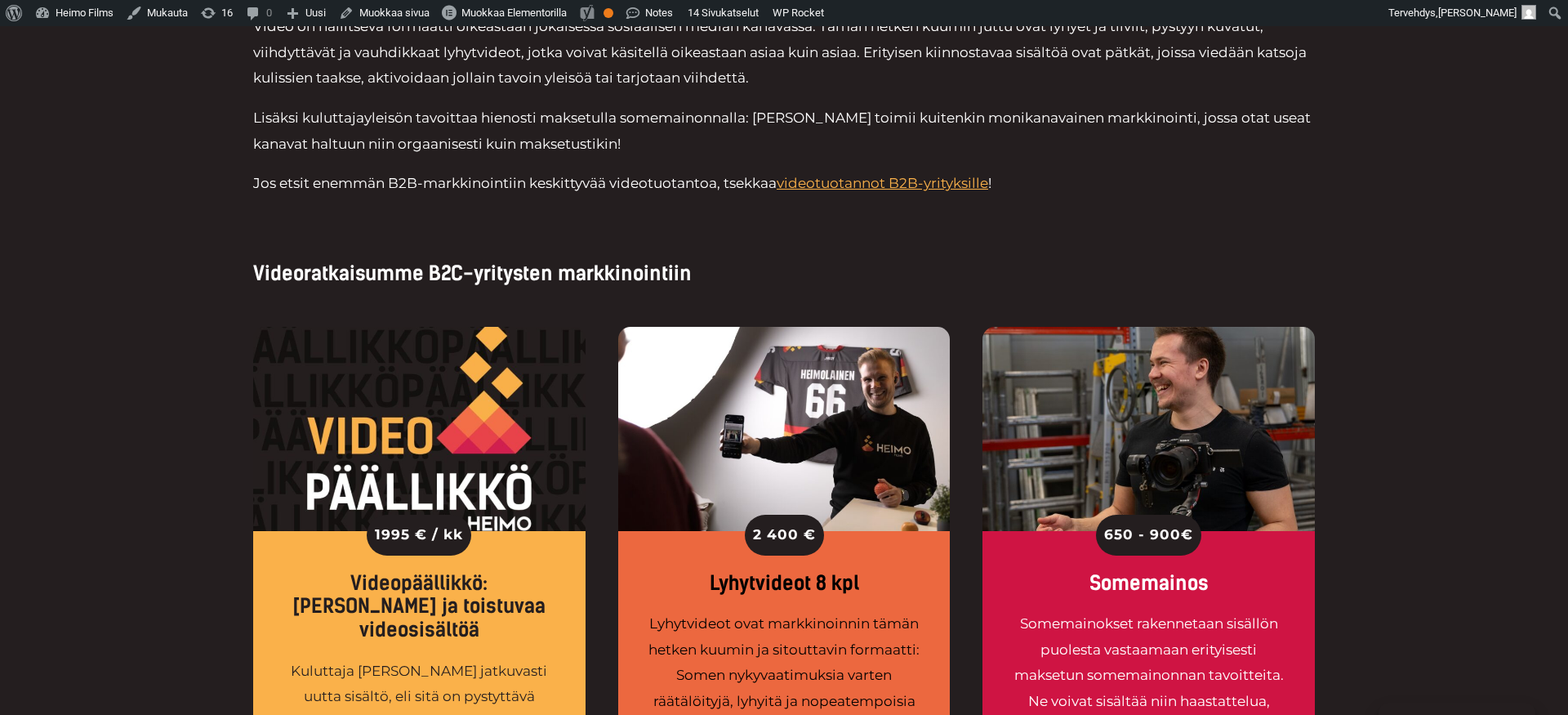
scroll to position [1082, 0]
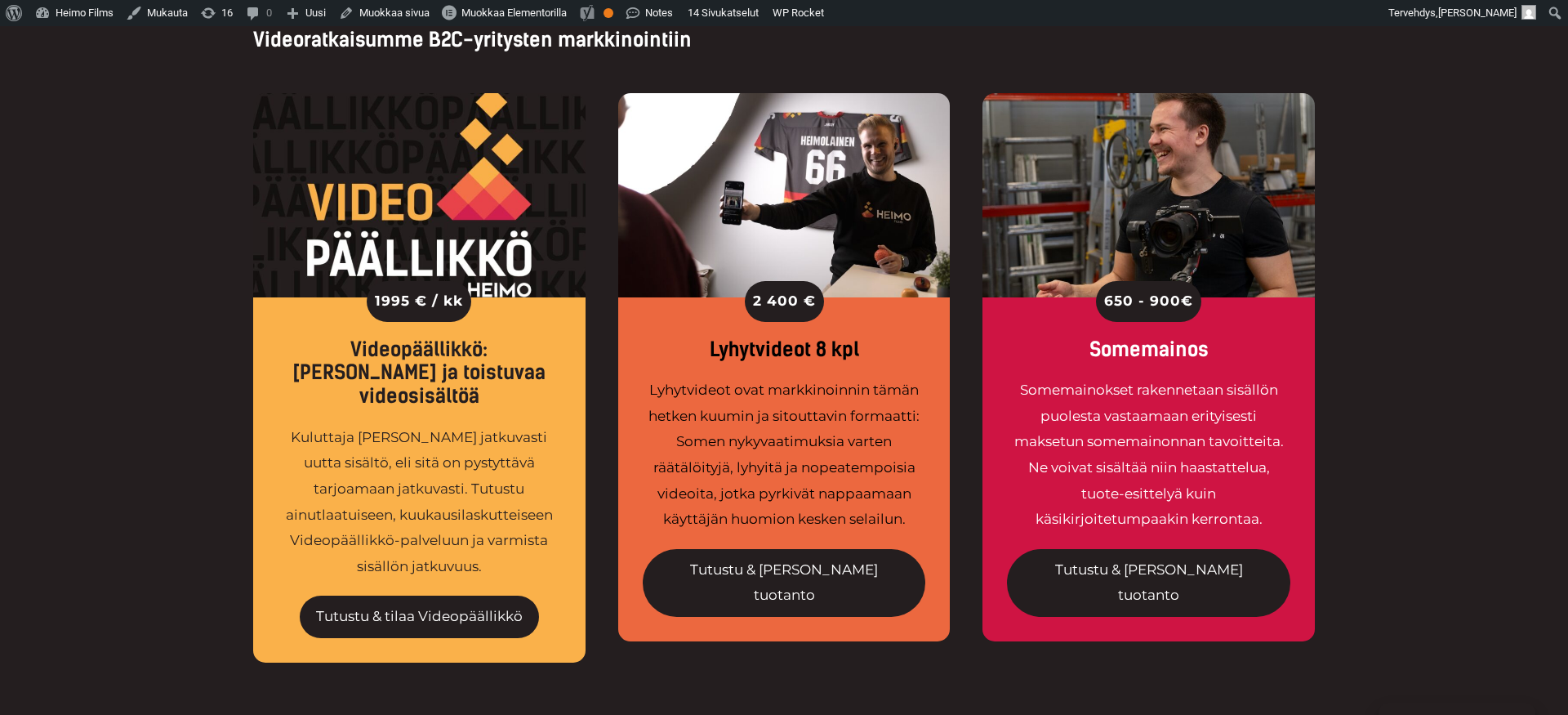
click at [1378, 409] on div "1995 € / kk Videopäällikkö: Säännöllistä ja toistuvaa videosisältöä Kuluttaja j…" at bounding box center [784, 382] width 1568 height 660
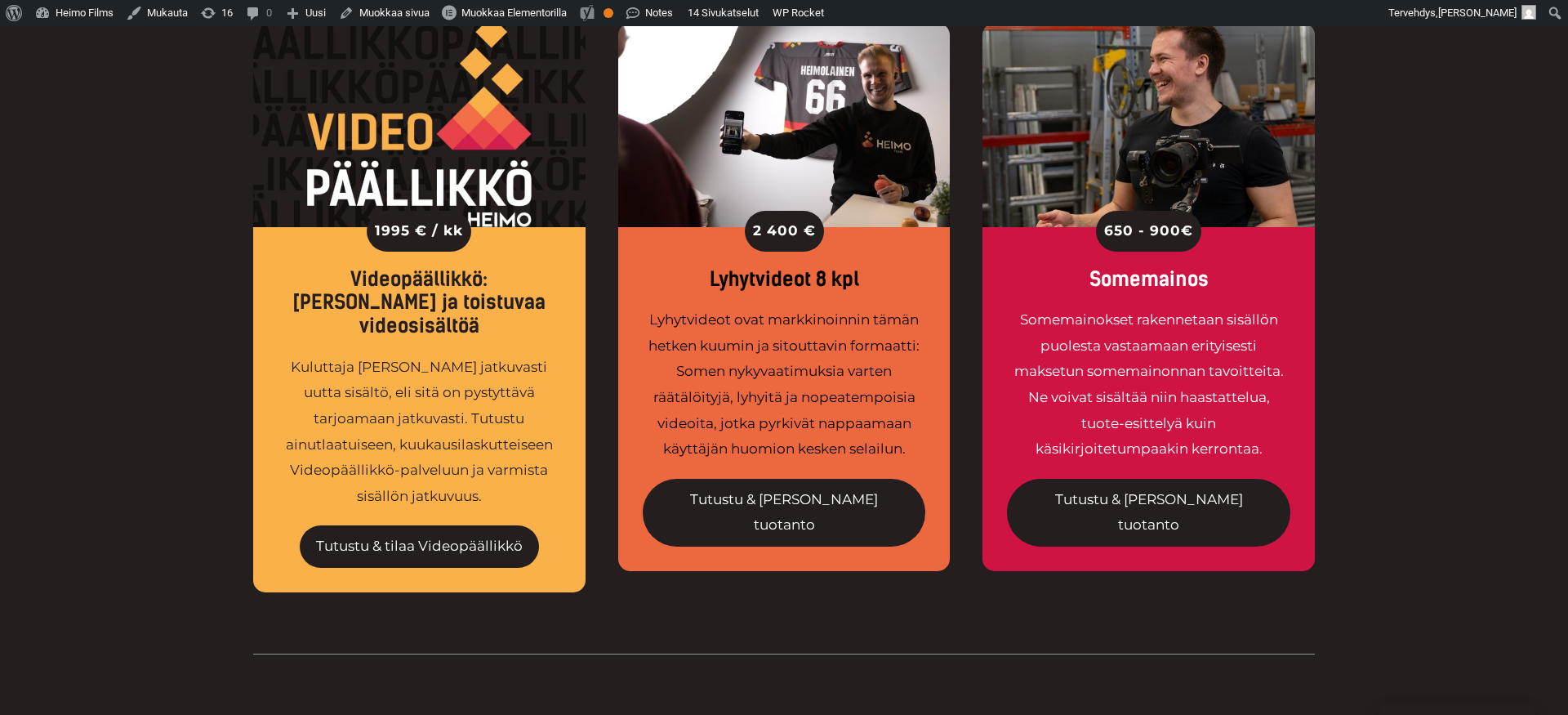
scroll to position [1141, 0]
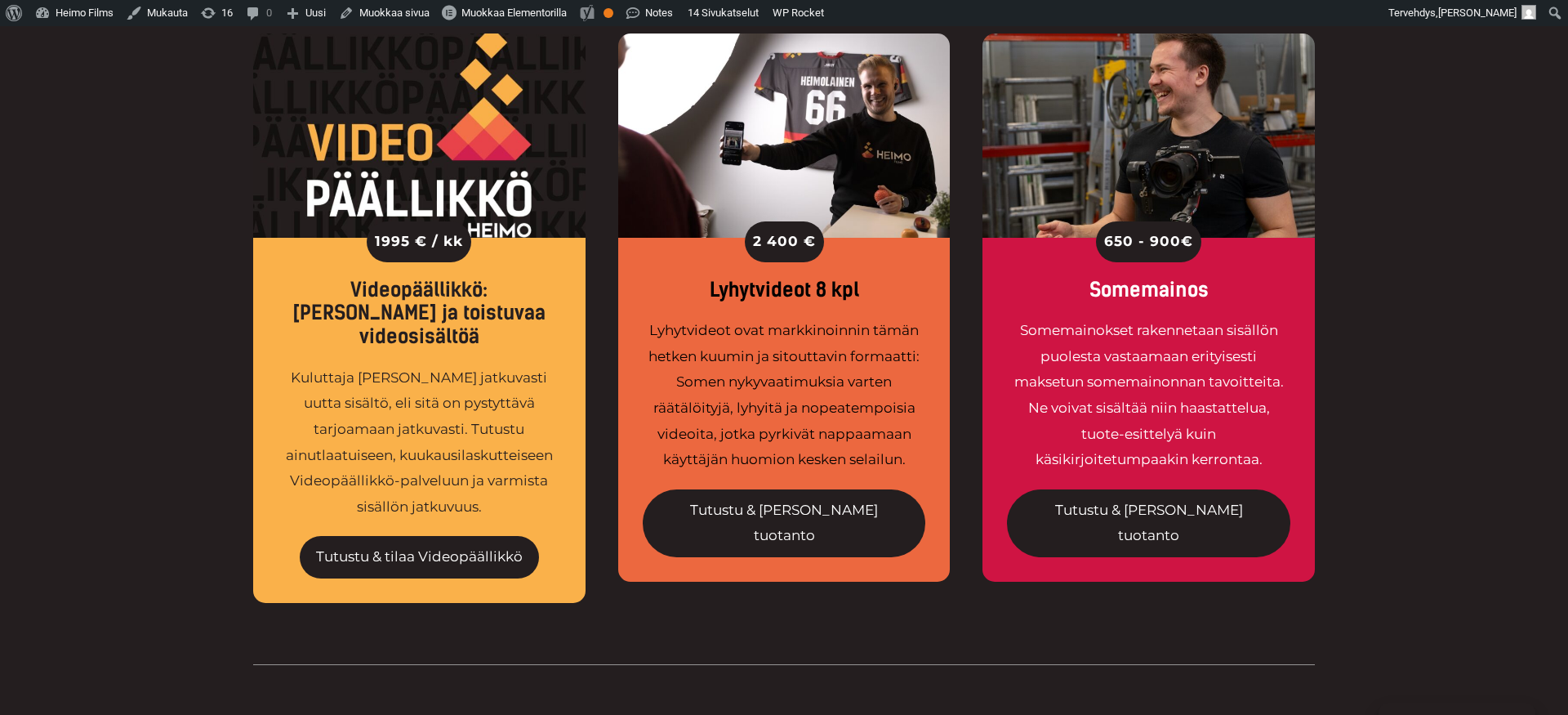
click at [1279, 506] on div "Tutustu & tilaa tuotanto" at bounding box center [1149, 515] width 284 height 84
